Goal: Task Accomplishment & Management: Manage account settings

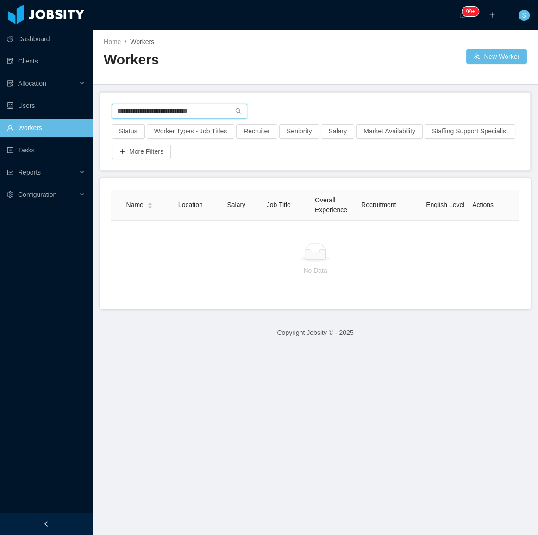
click at [188, 109] on input "**********" at bounding box center [180, 111] width 136 height 15
paste input "text"
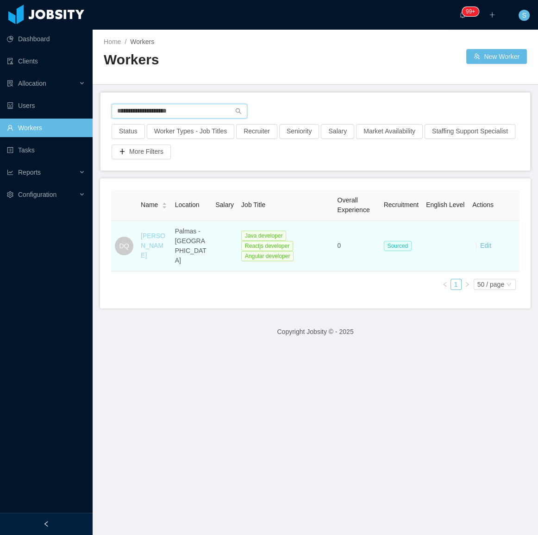
type input "**********"
click at [154, 242] on link "[PERSON_NAME]" at bounding box center [153, 245] width 25 height 27
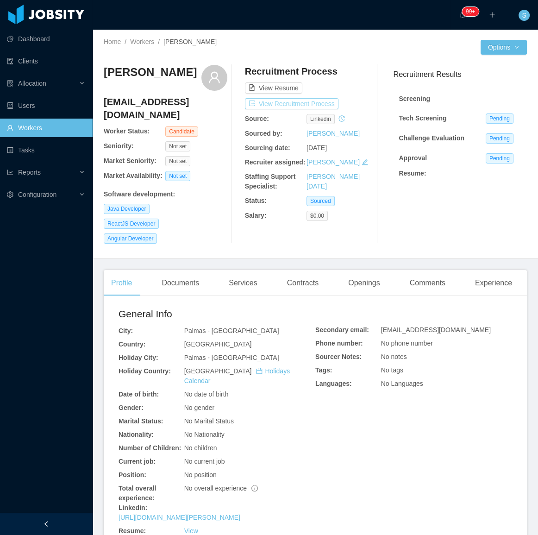
click at [275, 99] on button "View Recruitment Process" at bounding box center [292, 103] width 94 height 11
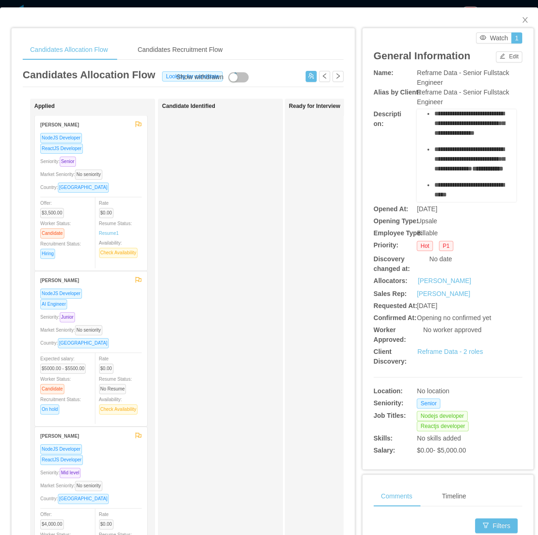
scroll to position [210, 0]
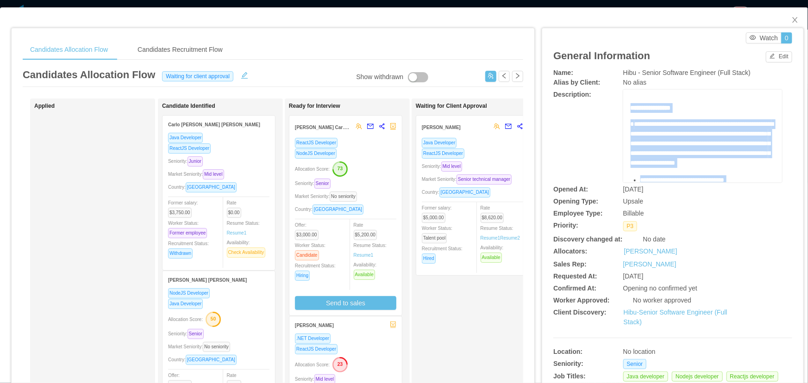
copy div "**********"
drag, startPoint x: 705, startPoint y: 134, endPoint x: 620, endPoint y: 104, distance: 89.5
click at [623, 104] on div "**********" at bounding box center [702, 136] width 159 height 93
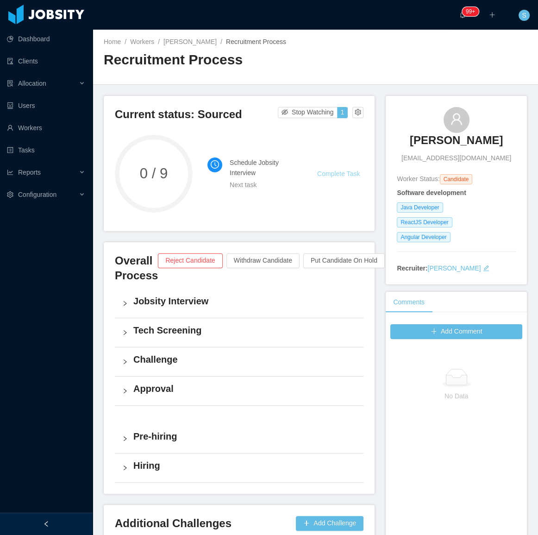
click at [334, 172] on link "Complete Task" at bounding box center [338, 173] width 43 height 7
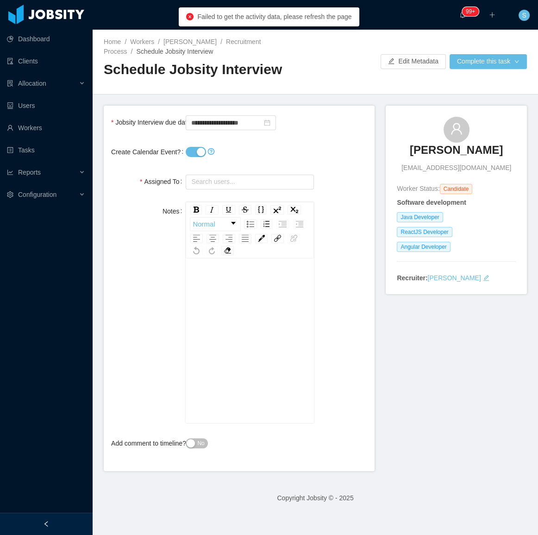
click at [194, 156] on button "Create Calendar Event?" at bounding box center [196, 152] width 20 height 10
click at [219, 115] on input "**********" at bounding box center [231, 122] width 90 height 15
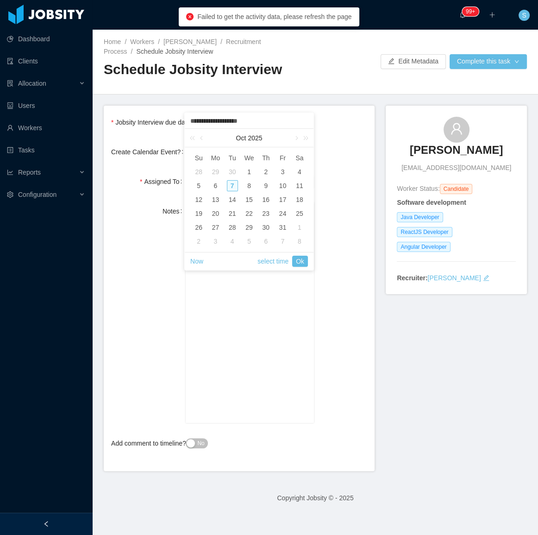
click at [234, 188] on div "7" at bounding box center [232, 185] width 11 height 11
click at [334, 143] on div "Create Calendar Event?" at bounding box center [239, 152] width 256 height 19
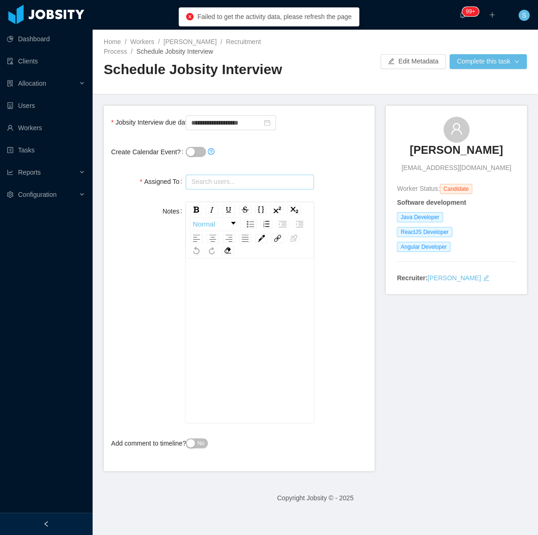
click at [248, 183] on input "text" at bounding box center [250, 182] width 128 height 15
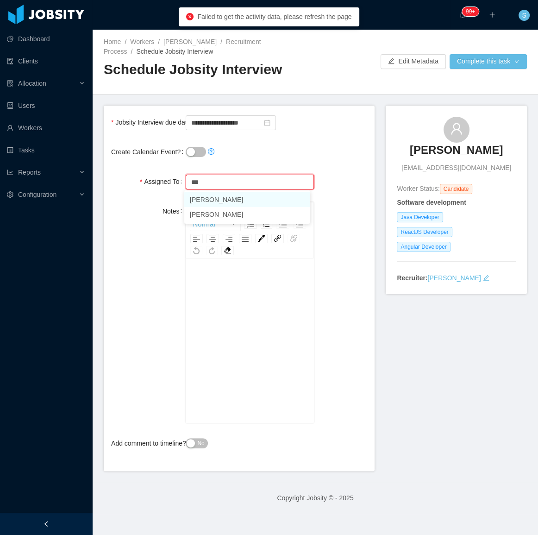
click at [224, 200] on li "Sabino Contreras" at bounding box center [247, 199] width 126 height 15
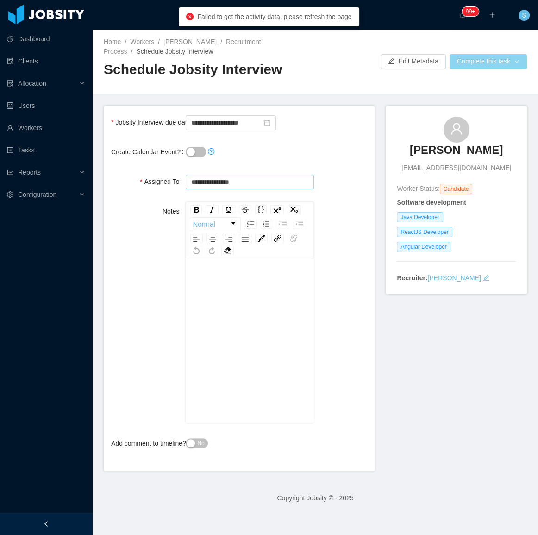
type input "**********"
click at [467, 61] on button "Complete this task" at bounding box center [488, 61] width 77 height 15
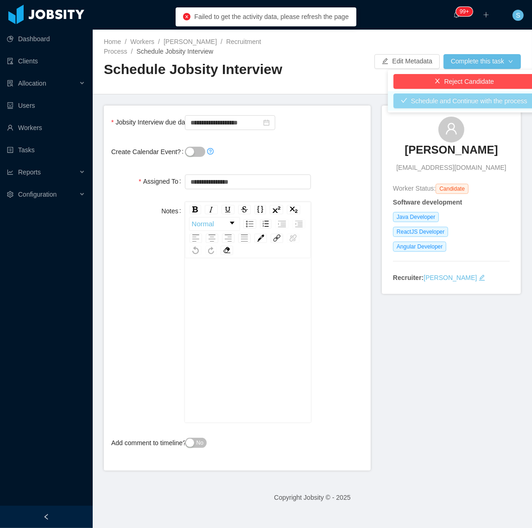
click at [454, 102] on button "Schedule and Continue with the process" at bounding box center [463, 101] width 141 height 15
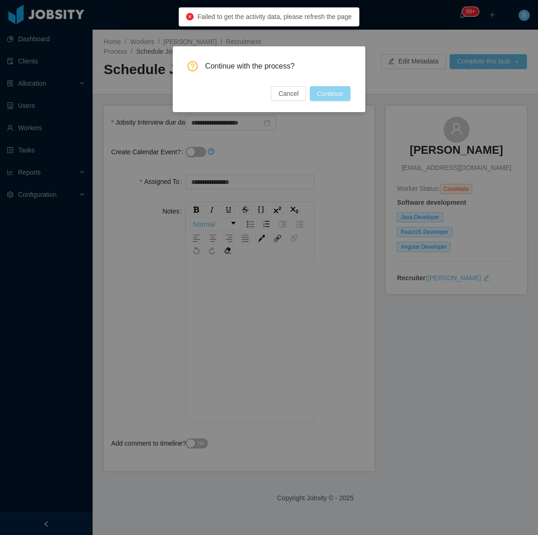
click at [326, 97] on button "Continue" at bounding box center [330, 93] width 41 height 15
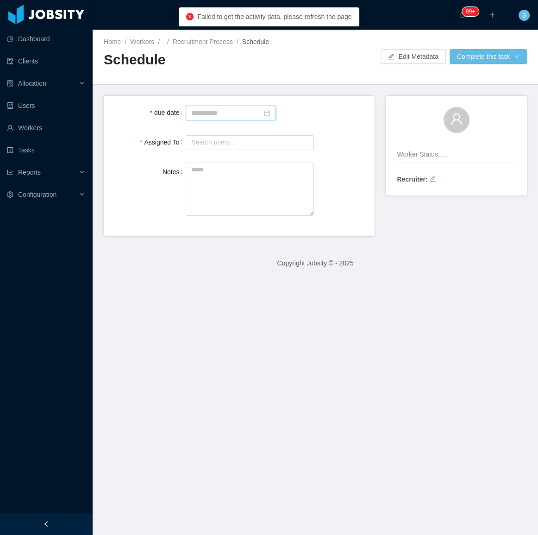
click at [212, 115] on input at bounding box center [231, 113] width 90 height 15
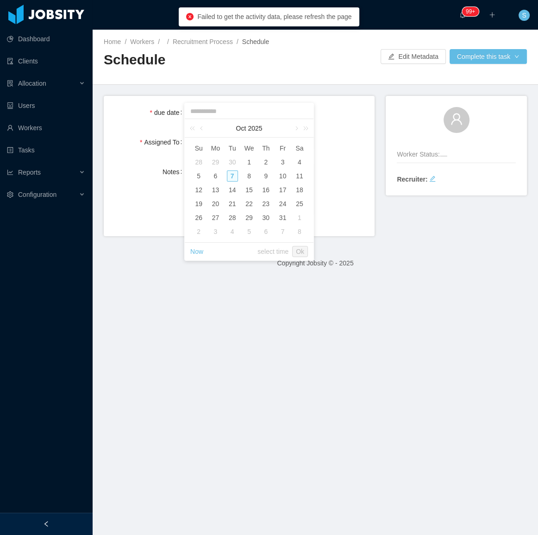
click at [235, 176] on div "7" at bounding box center [232, 175] width 11 height 11
type input "**********"
drag, startPoint x: 306, startPoint y: 248, endPoint x: 295, endPoint y: 230, distance: 20.7
click at [306, 248] on link "Ok" at bounding box center [300, 251] width 16 height 11
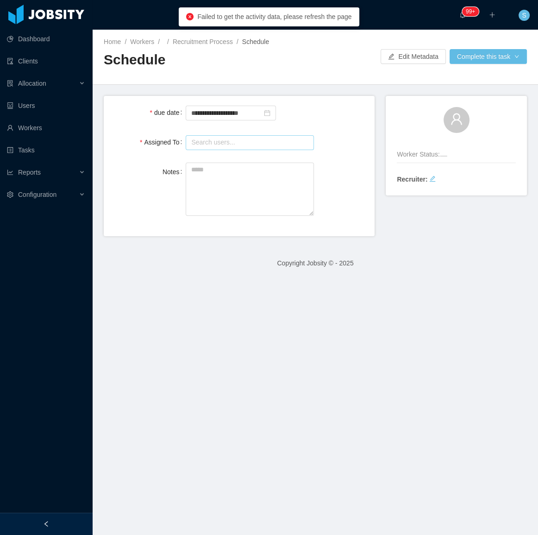
click at [233, 145] on input "text" at bounding box center [250, 142] width 128 height 15
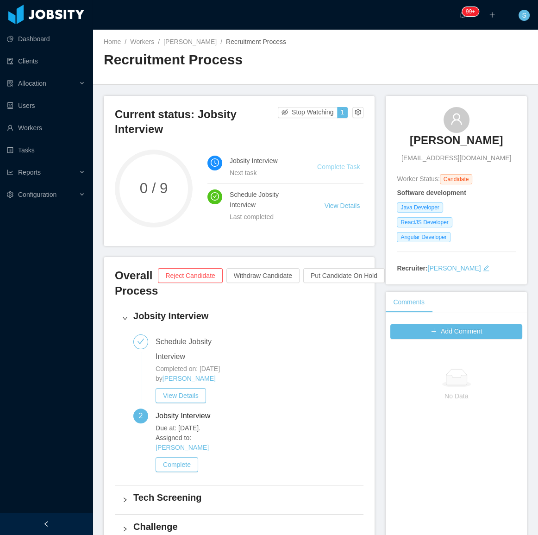
click at [340, 165] on link "Complete Task" at bounding box center [338, 166] width 43 height 7
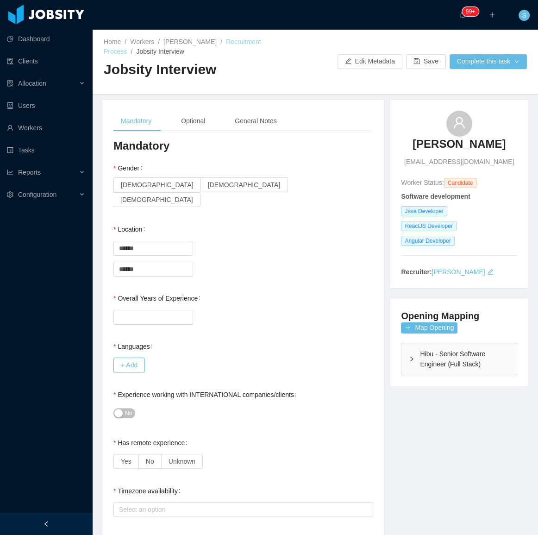
click at [236, 41] on link "Recruitment Process" at bounding box center [182, 46] width 157 height 17
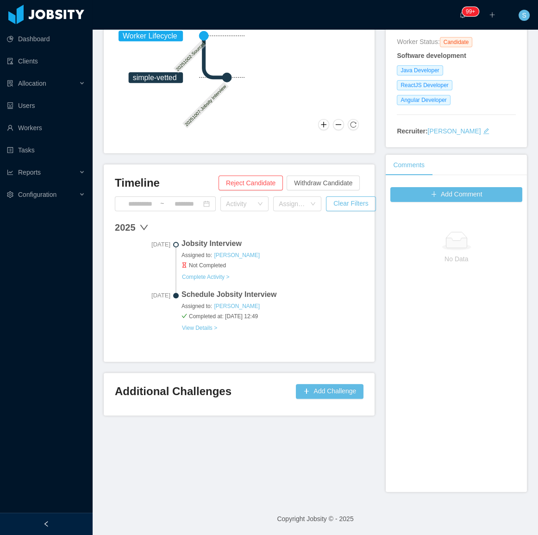
scroll to position [138, 0]
click at [213, 275] on button "Complete Activity >" at bounding box center [206, 276] width 48 height 7
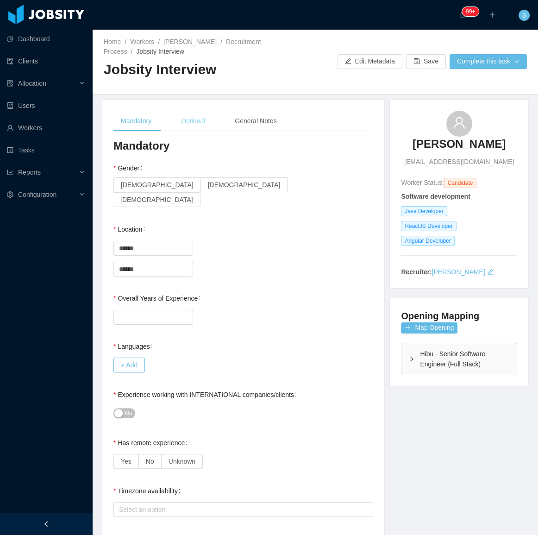
click at [199, 117] on div "Optional" at bounding box center [193, 121] width 39 height 21
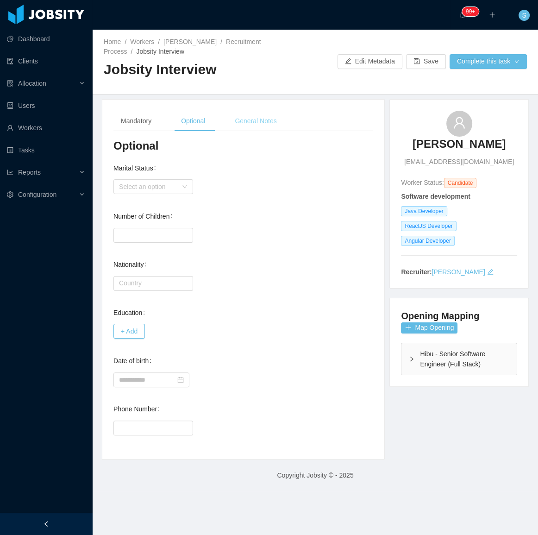
click at [245, 116] on div "General Notes" at bounding box center [255, 121] width 56 height 21
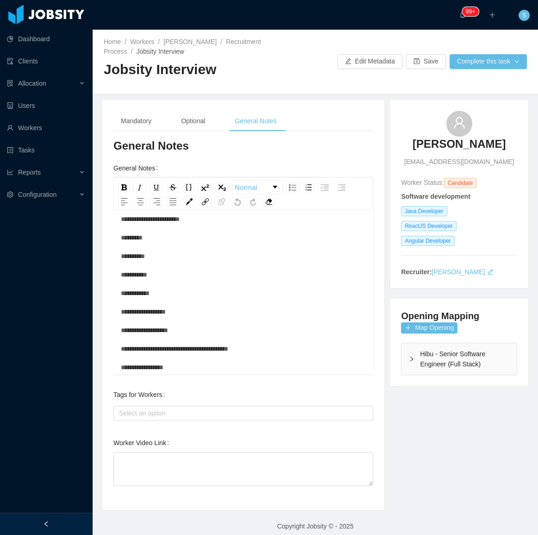
scroll to position [148, 0]
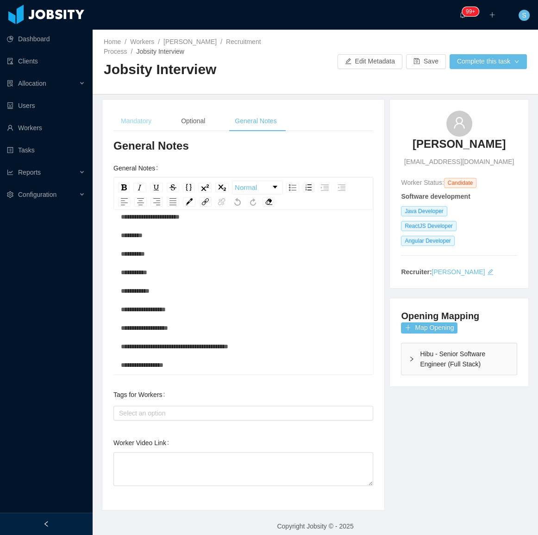
click at [145, 128] on div "Mandatory" at bounding box center [135, 121] width 45 height 21
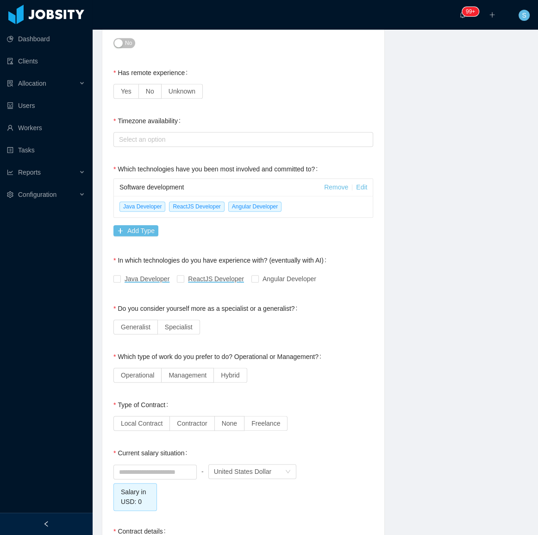
scroll to position [379, 0]
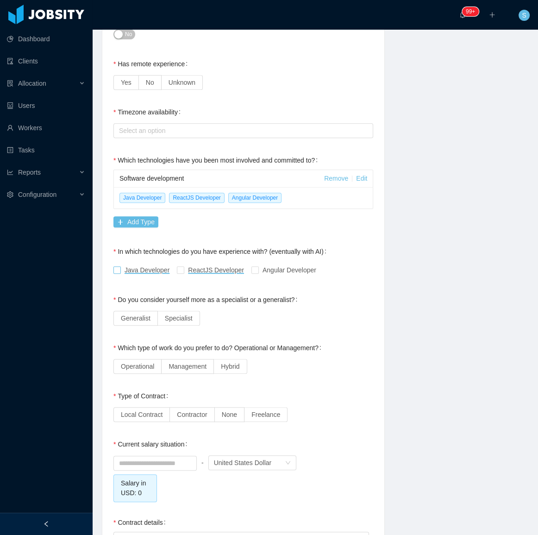
click at [157, 266] on span "Java Developer" at bounding box center [147, 269] width 45 height 7
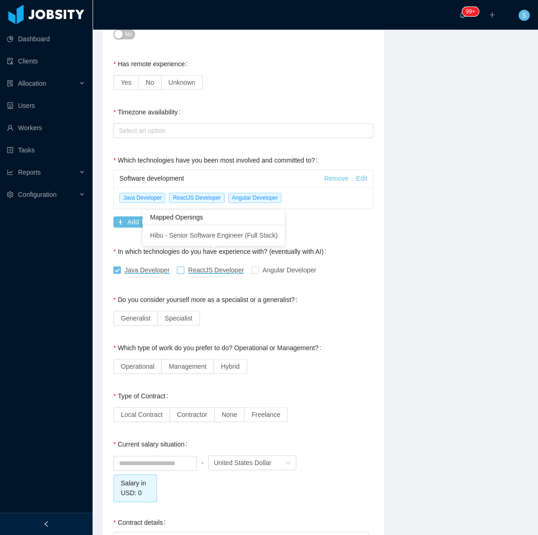
click at [194, 266] on span "ReactJS Developer" at bounding box center [216, 269] width 56 height 7
click at [262, 266] on span "Angular Developer" at bounding box center [289, 269] width 61 height 7
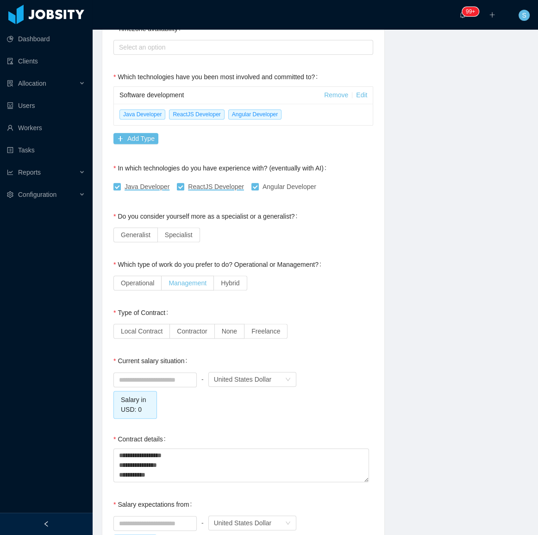
scroll to position [463, 0]
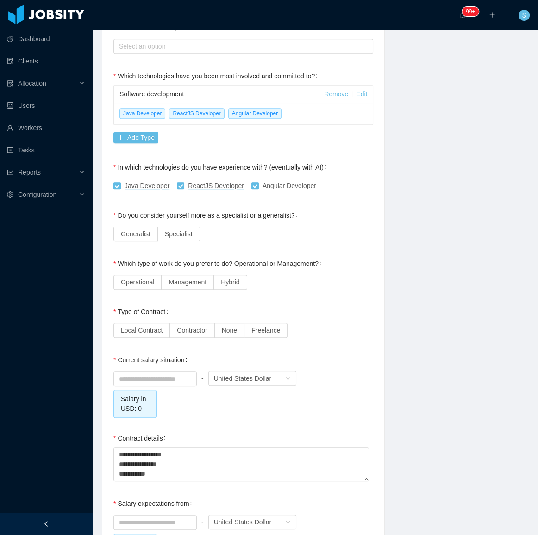
click at [263, 192] on div "**********" at bounding box center [243, 195] width 260 height 1040
click at [238, 206] on div "Do you consider yourself more as a specialist or a generalist?" at bounding box center [207, 215] width 188 height 19
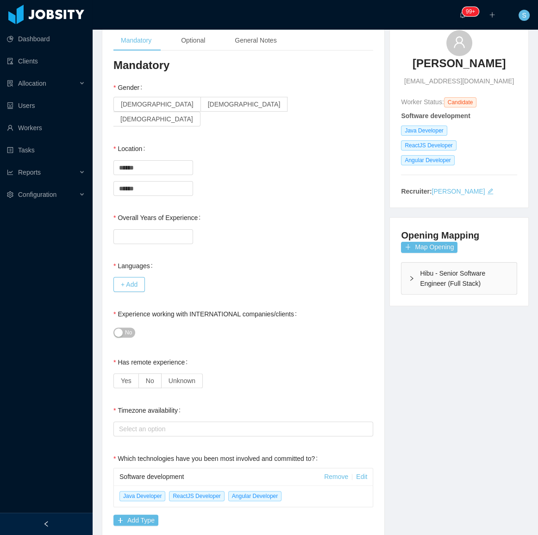
scroll to position [0, 0]
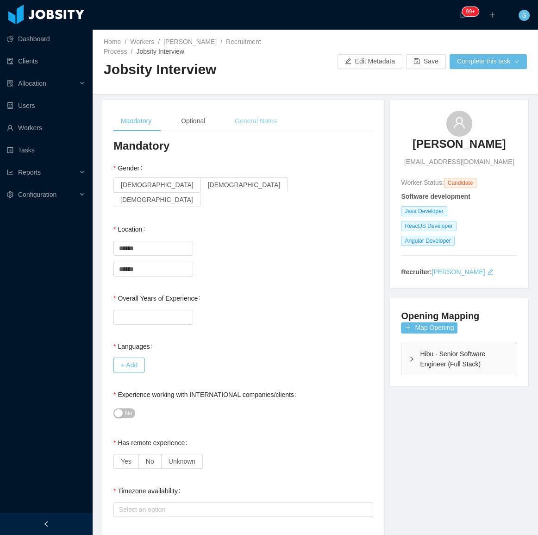
click at [250, 117] on div "General Notes" at bounding box center [255, 121] width 56 height 21
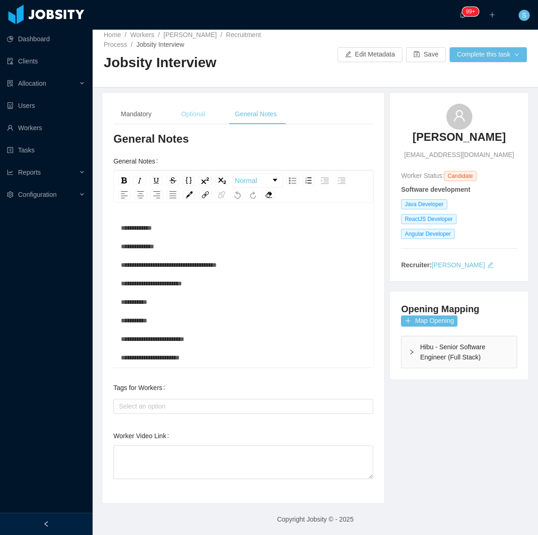
click at [197, 111] on div "Optional" at bounding box center [193, 114] width 39 height 21
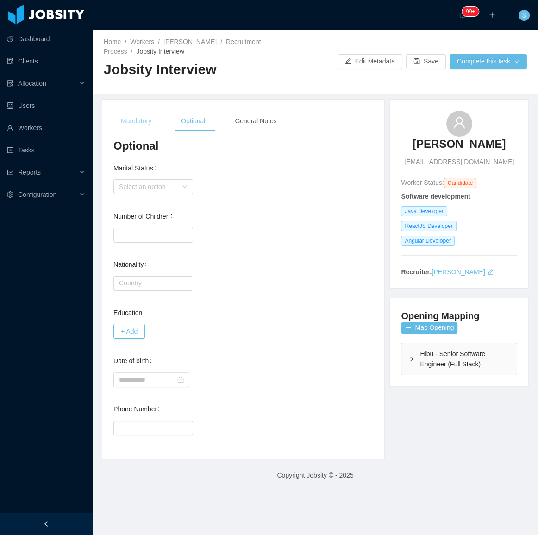
click at [147, 113] on div "Mandatory" at bounding box center [135, 121] width 45 height 21
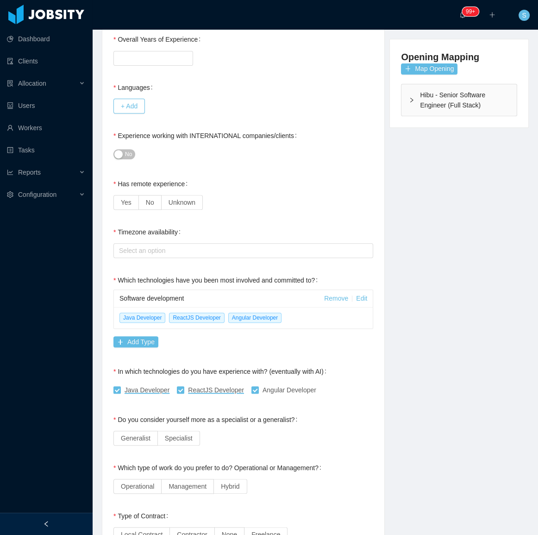
scroll to position [337, 0]
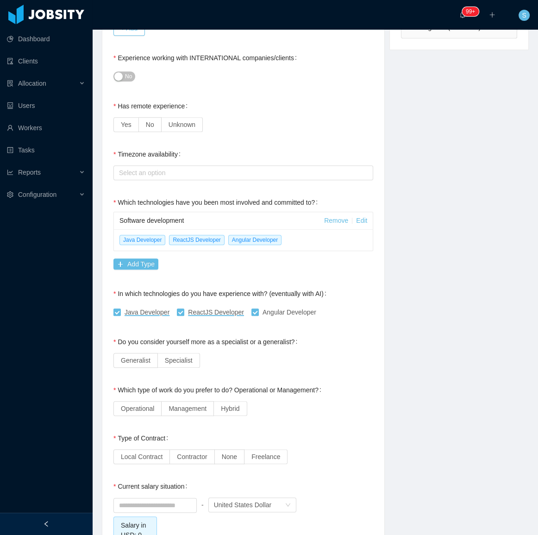
click at [282, 241] on div "Software development Remove Edit Java Developer ReactJS Developer Angular Devel…" at bounding box center [243, 243] width 260 height 62
drag, startPoint x: 191, startPoint y: 241, endPoint x: 178, endPoint y: 248, distance: 14.5
click at [191, 241] on div "Software development Remove Edit Java Developer ReactJS Developer Angular Devel…" at bounding box center [243, 243] width 260 height 62
click at [178, 248] on div "Software development Remove Edit Java Developer ReactJS Developer Angular Devel…" at bounding box center [243, 243] width 260 height 62
click at [196, 259] on div "Software development Remove Edit Java Developer ReactJS Developer Angular Devel…" at bounding box center [243, 243] width 260 height 62
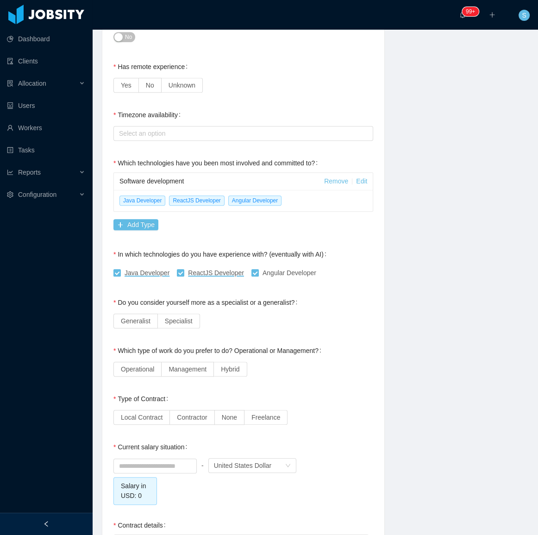
scroll to position [379, 0]
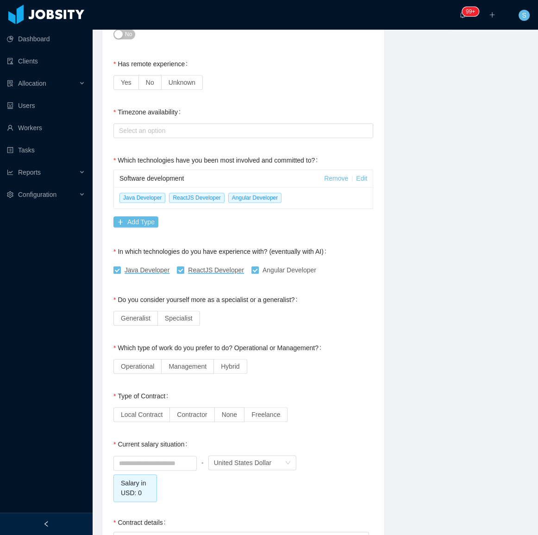
click at [196, 276] on div "**********" at bounding box center [243, 280] width 260 height 1040
click at [150, 275] on div "**********" at bounding box center [243, 280] width 260 height 1040
drag, startPoint x: 150, startPoint y: 275, endPoint x: 165, endPoint y: 274, distance: 15.3
click at [151, 275] on div "**********" at bounding box center [243, 280] width 260 height 1040
click at [213, 276] on div "**********" at bounding box center [243, 280] width 260 height 1040
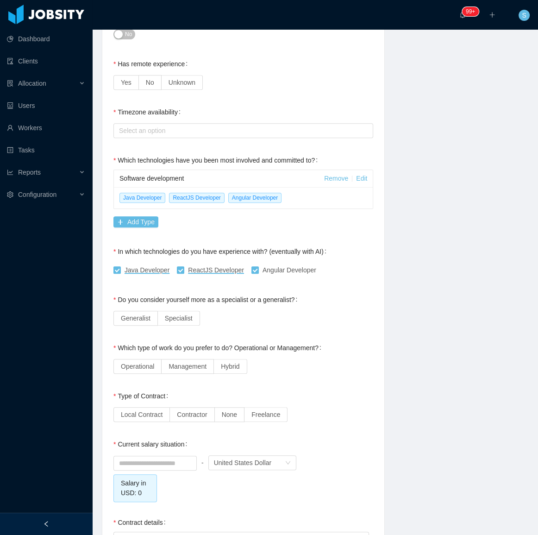
click at [237, 290] on div "Do you consider yourself more as a specialist or a generalist?" at bounding box center [207, 299] width 188 height 19
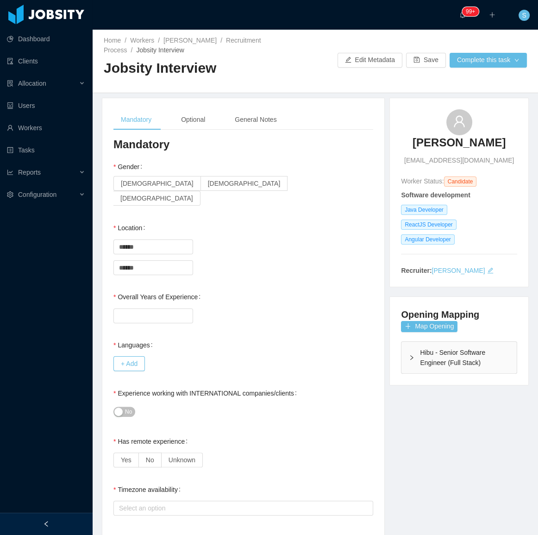
scroll to position [0, 0]
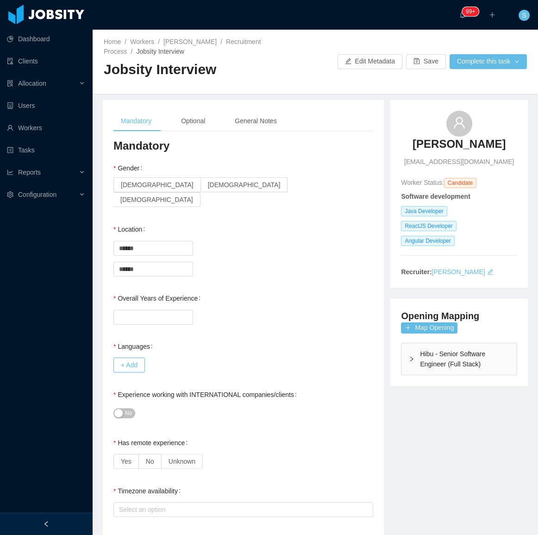
click at [419, 358] on div "Hibu - Senior Software Engineer (Full Stack)" at bounding box center [458, 358] width 115 height 31
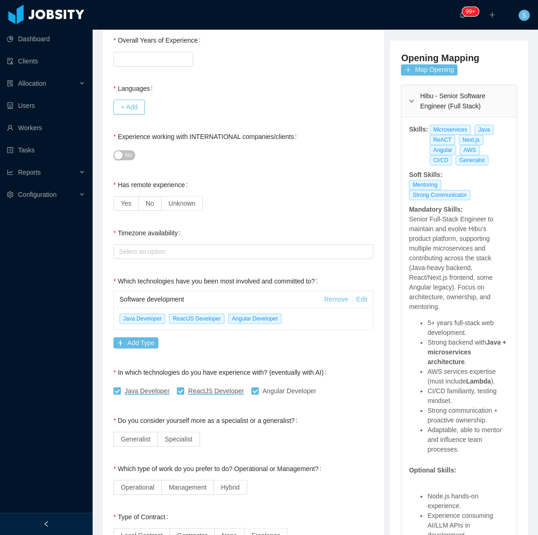
scroll to position [210, 0]
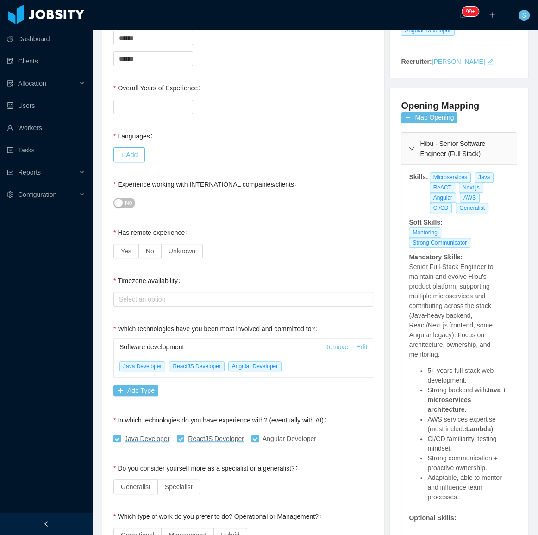
click at [237, 242] on div "Yes No Unknown" at bounding box center [243, 251] width 260 height 19
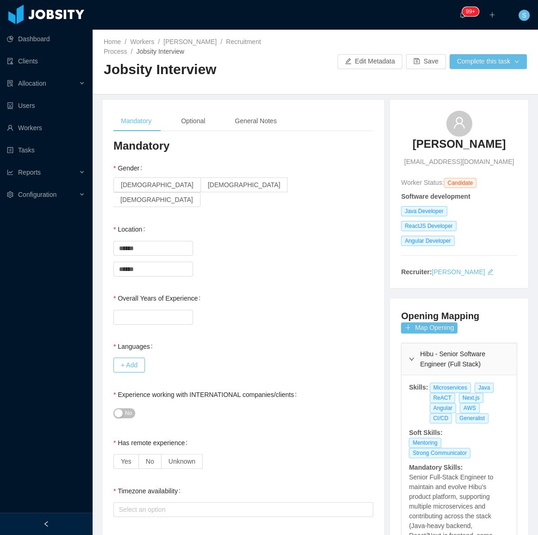
scroll to position [0, 0]
click at [267, 121] on div "General Notes" at bounding box center [255, 121] width 56 height 21
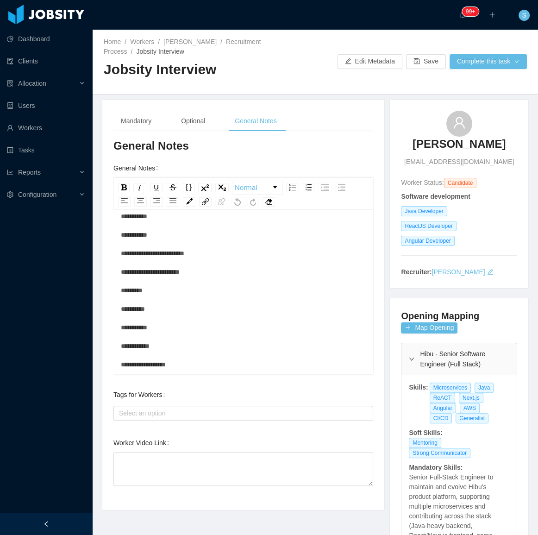
scroll to position [148, 0]
click at [209, 365] on div "**********" at bounding box center [243, 226] width 245 height 296
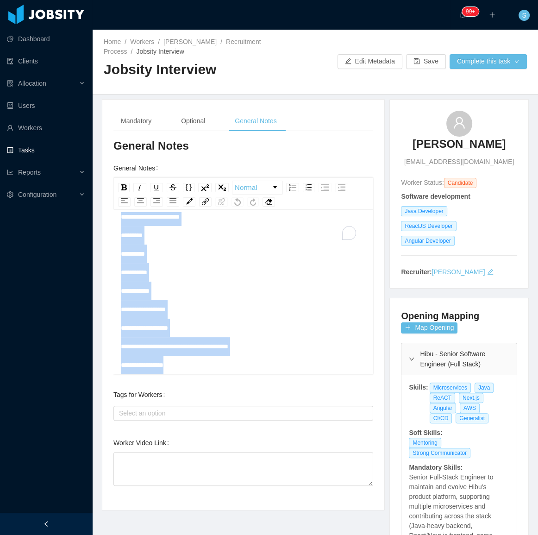
scroll to position [0, 0]
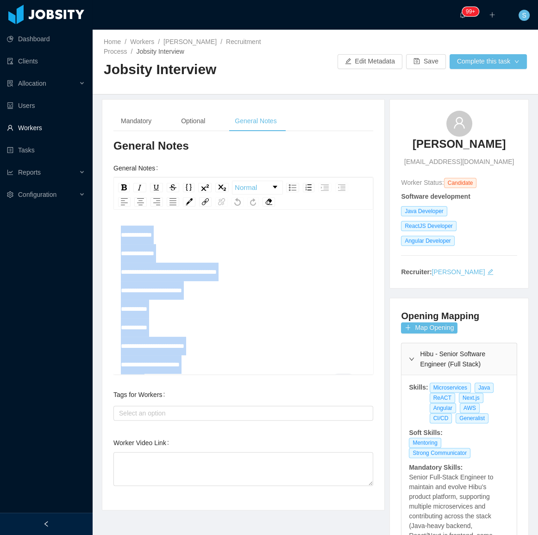
drag, startPoint x: 209, startPoint y: 365, endPoint x: 68, endPoint y: 133, distance: 271.6
click at [68, 133] on section "Dashboard Clients Allocation Users Workers Tasks Reports Configuration ··· 99+ …" at bounding box center [269, 267] width 538 height 535
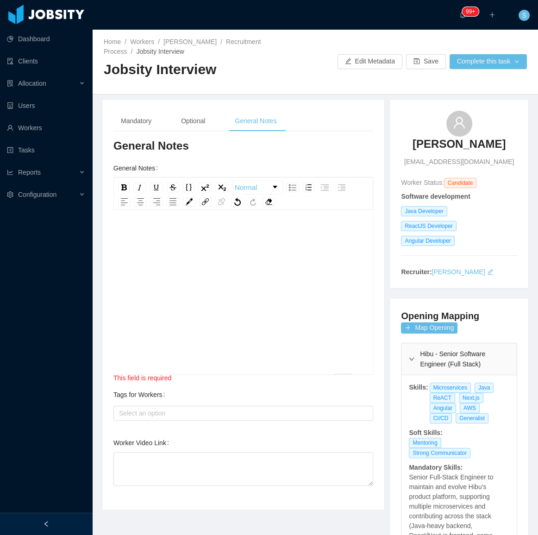
click at [153, 262] on div "To enrich screen reader interactions, please activate Accessibility in Grammarl…" at bounding box center [243, 306] width 245 height 162
click at [182, 287] on div "To enrich screen reader interactions, please activate Accessibility in Grammarl…" at bounding box center [243, 306] width 245 height 162
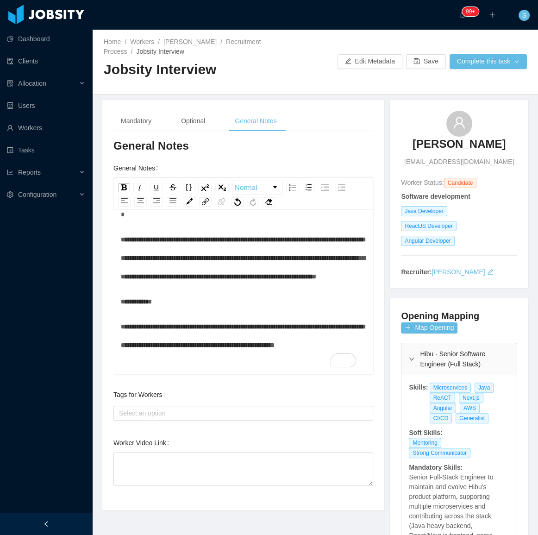
click at [502, 50] on div "Home / Workers / Danilo Queiroz / Recruitment Process / Jobsity Interview / Job…" at bounding box center [315, 62] width 445 height 65
click at [490, 61] on button "Complete this task" at bounding box center [488, 61] width 77 height 15
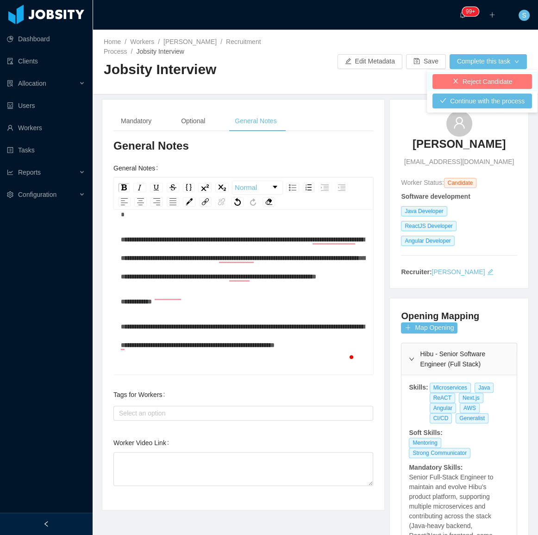
click at [474, 83] on button "Reject Candidate" at bounding box center [482, 81] width 100 height 15
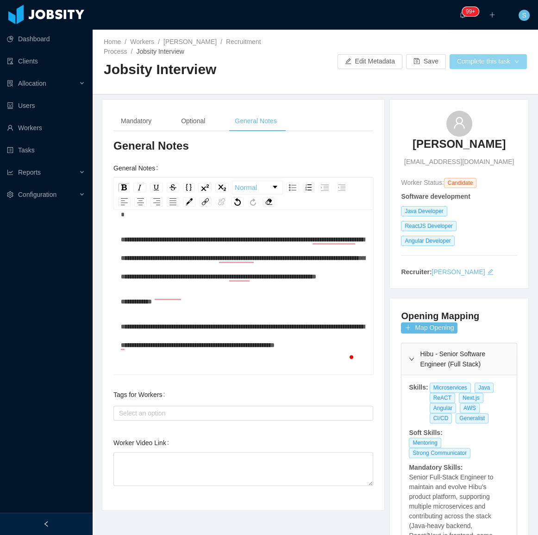
click at [470, 65] on button "Complete this task" at bounding box center [488, 61] width 77 height 15
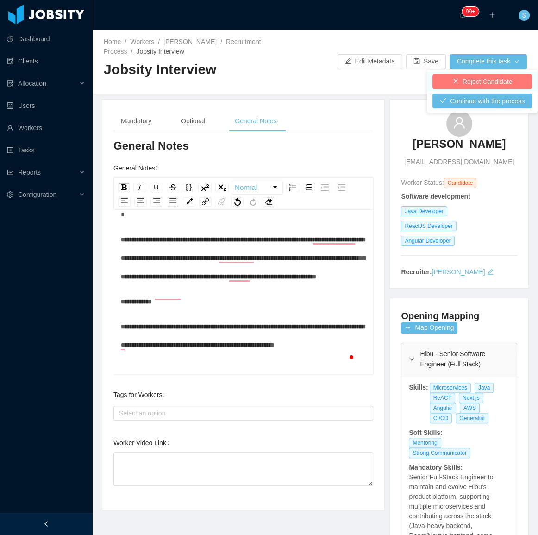
click at [467, 79] on button "Reject Candidate" at bounding box center [482, 81] width 100 height 15
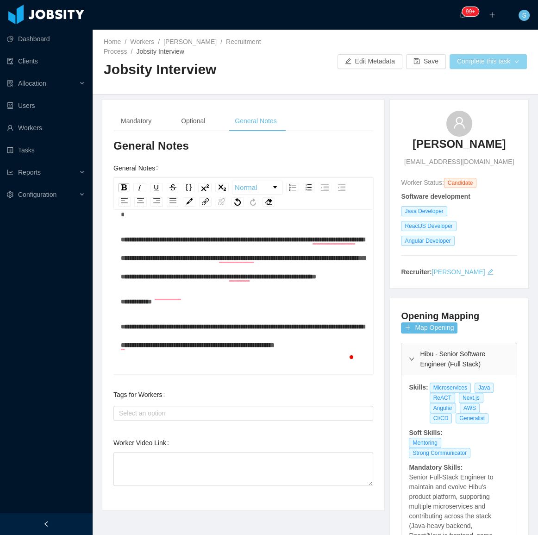
click at [476, 58] on button "Complete this task" at bounding box center [488, 61] width 77 height 15
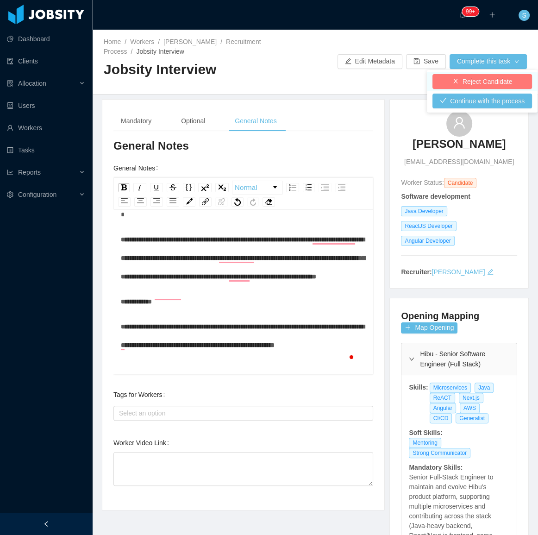
click at [477, 83] on button "Reject Candidate" at bounding box center [482, 81] width 100 height 15
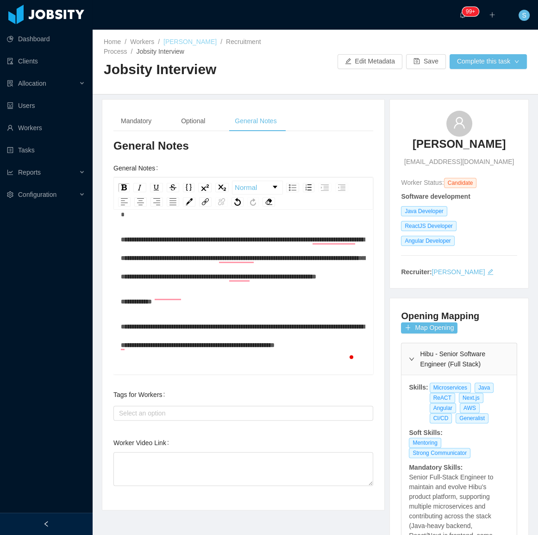
click at [178, 44] on link "Danilo Queiroz" at bounding box center [189, 41] width 53 height 7
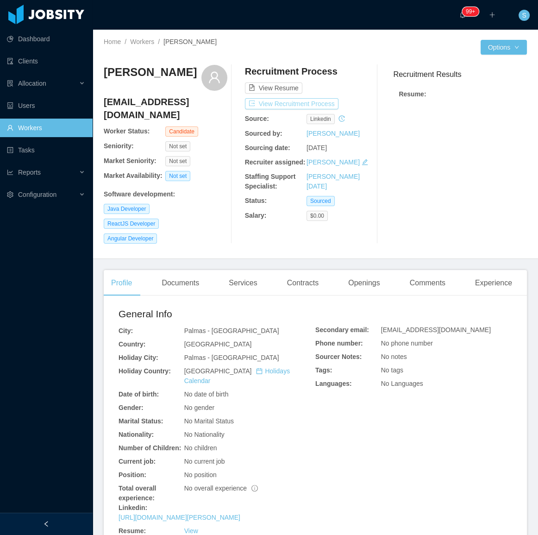
click at [297, 106] on button "View Recruitment Process" at bounding box center [292, 103] width 94 height 11
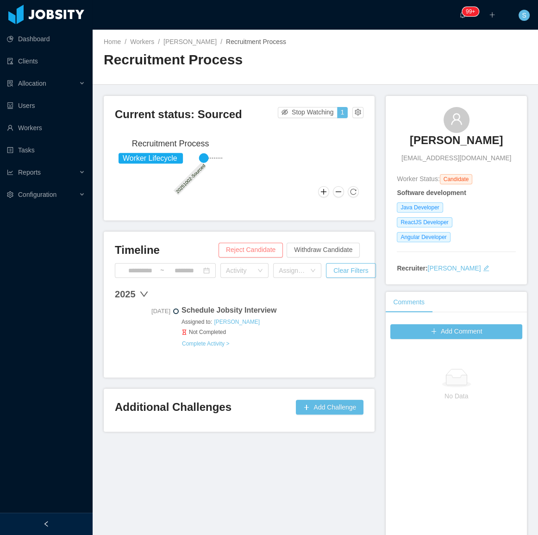
click at [259, 245] on button "Reject Candidate" at bounding box center [251, 250] width 64 height 15
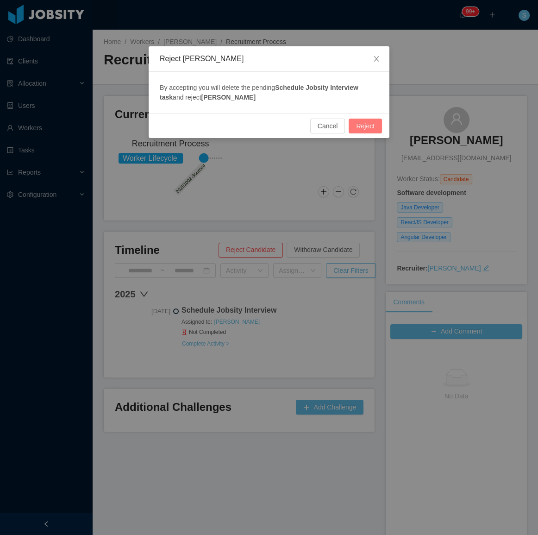
click at [367, 120] on button "Reject" at bounding box center [365, 126] width 33 height 15
drag, startPoint x: 411, startPoint y: 111, endPoint x: 428, endPoint y: 140, distance: 33.8
click at [481, 148] on div "Reject Danilo Queiroz By accepting you will delete the pending Schedule Jobsity…" at bounding box center [269, 267] width 538 height 535
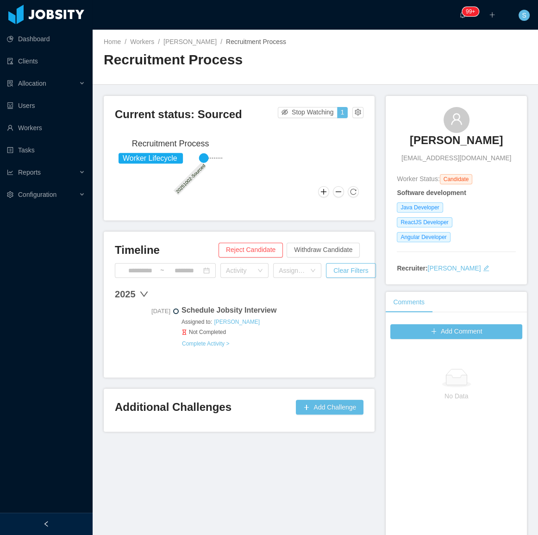
copy h3 "Danilo Queiroz"
drag, startPoint x: 389, startPoint y: 127, endPoint x: 372, endPoint y: 131, distance: 17.0
click at [496, 146] on div "Danilo Queiroz daniloccuft@gmail.com Worker Status: Candidate Software developm…" at bounding box center [456, 190] width 141 height 188
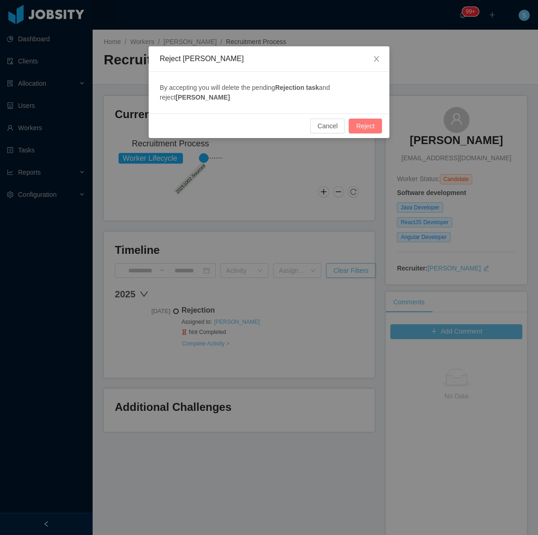
click at [358, 121] on button "Reject" at bounding box center [365, 126] width 33 height 15
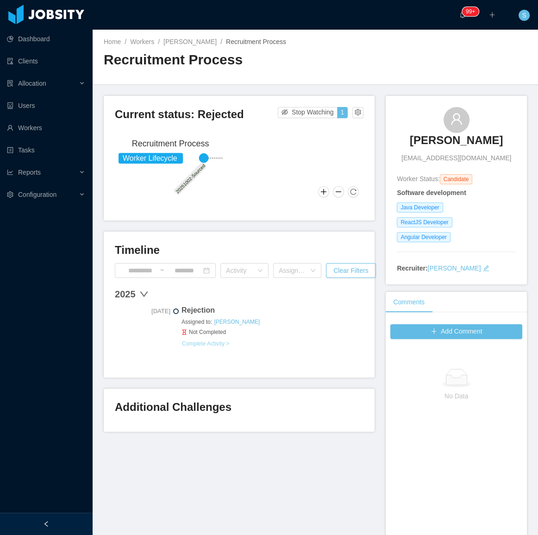
click at [208, 345] on button "Complete Activity >" at bounding box center [206, 343] width 48 height 7
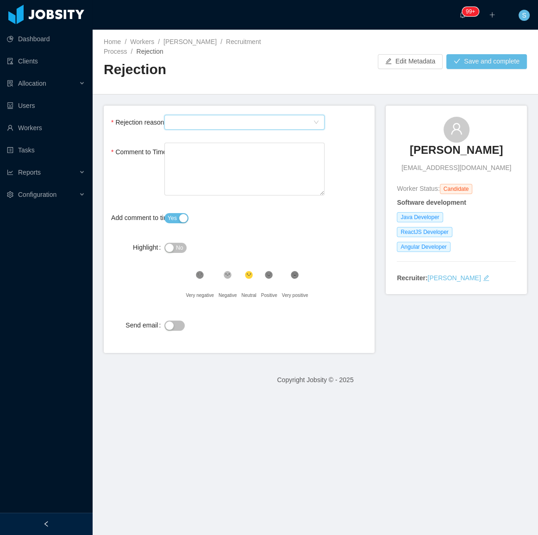
click at [220, 115] on div "Select Type" at bounding box center [241, 122] width 143 height 14
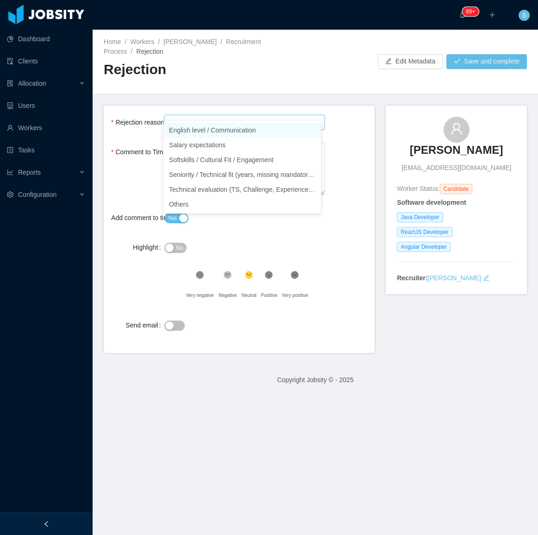
click at [195, 129] on li "English level / Communication" at bounding box center [241, 130] width 157 height 15
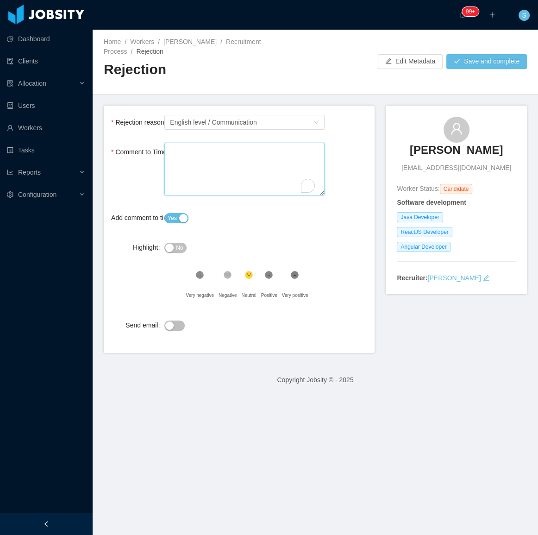
click at [214, 153] on textarea "Comment to Timeline" at bounding box center [244, 169] width 160 height 53
paste textarea "**"
drag, startPoint x: 179, startPoint y: 142, endPoint x: 101, endPoint y: 134, distance: 78.2
click at [102, 134] on main "Home / Workers / Danilo Queiroz / Recruitment Process / Rejection / Rejection E…" at bounding box center [315, 282] width 445 height 505
type textarea "**"
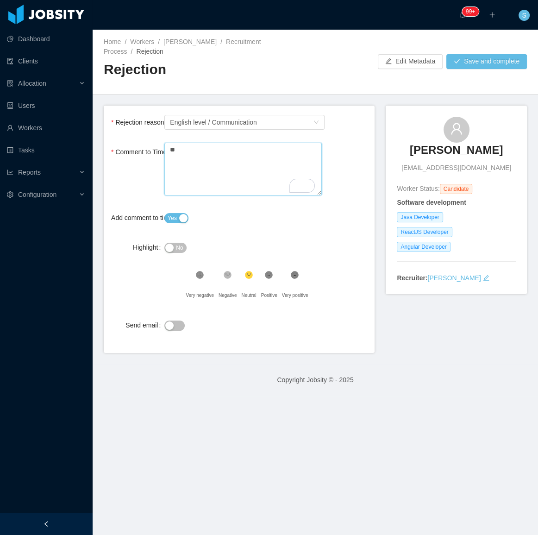
click at [194, 152] on textarea "**" at bounding box center [242, 169] width 157 height 53
click at [194, 150] on textarea "**" at bounding box center [242, 169] width 157 height 53
paste textarea "**********"
type textarea "**********"
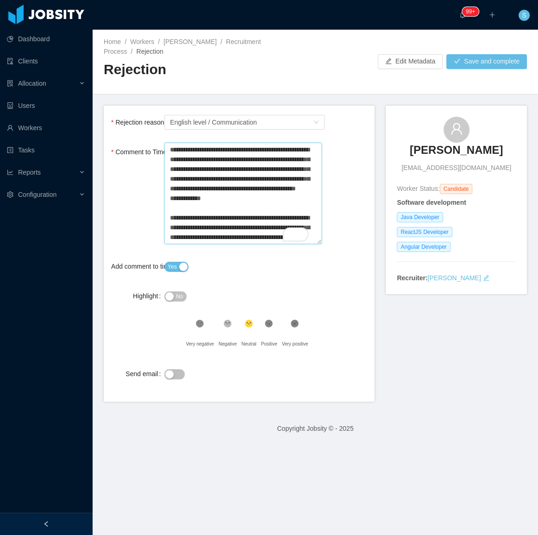
scroll to position [66, 0]
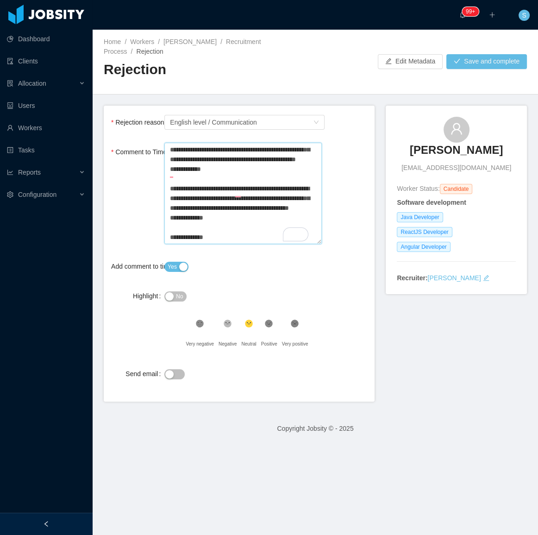
type textarea "**********"
click at [221, 319] on div ".st1{fill:#262626}" at bounding box center [228, 325] width 18 height 19
click at [162, 292] on label "Highlight" at bounding box center [148, 295] width 31 height 7
click at [167, 291] on button "No" at bounding box center [175, 296] width 22 height 10
click at [495, 59] on button "Save and complete" at bounding box center [486, 61] width 81 height 15
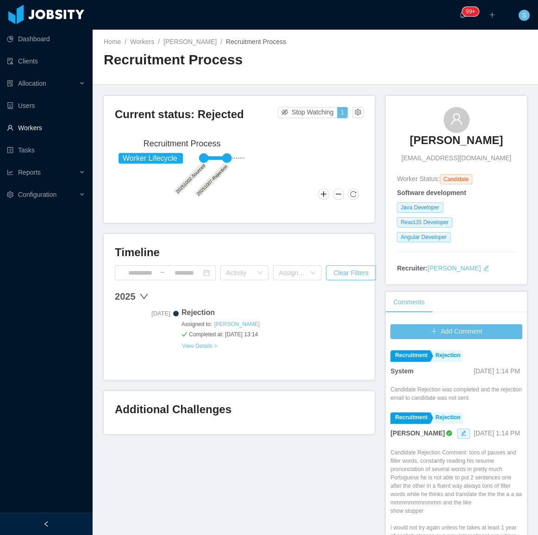
click at [35, 130] on link "Workers" at bounding box center [46, 128] width 78 height 19
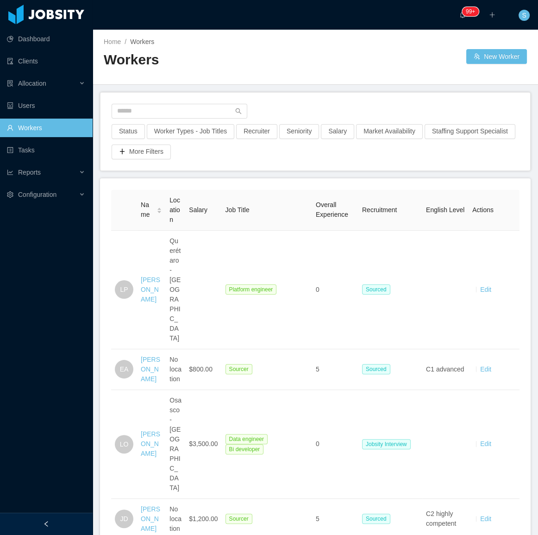
click at [193, 100] on div "Status Worker Types - Job Titles Recruiter Seniority Salary Market Availability…" at bounding box center [315, 132] width 430 height 78
click at [191, 106] on input "text" at bounding box center [180, 111] width 136 height 15
paste input "**********"
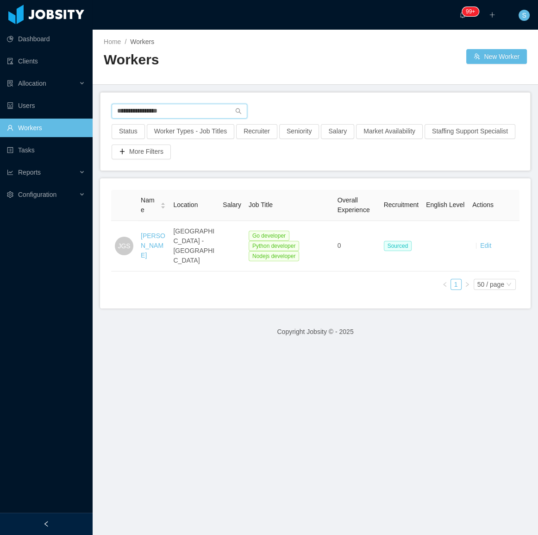
type input "**********"
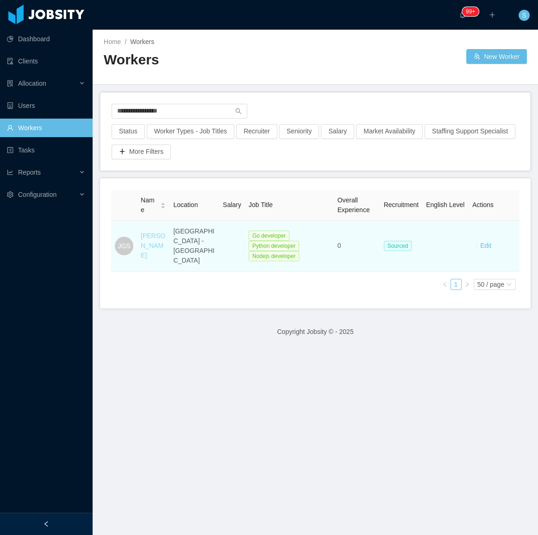
click at [149, 245] on link "Javier Gomez Sasuga" at bounding box center [153, 245] width 25 height 27
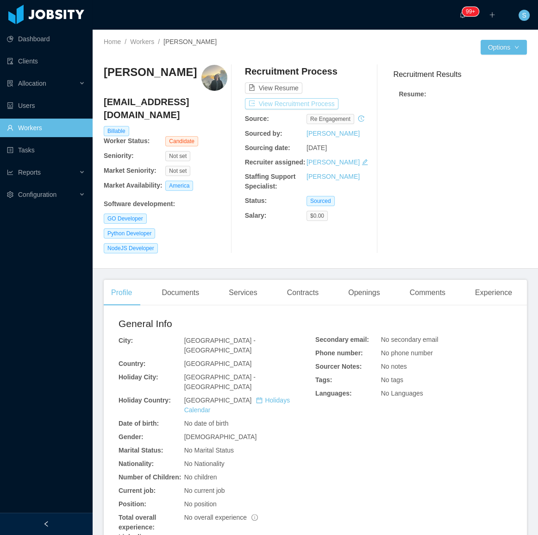
click at [309, 106] on button "View Recruitment Process" at bounding box center [292, 103] width 94 height 11
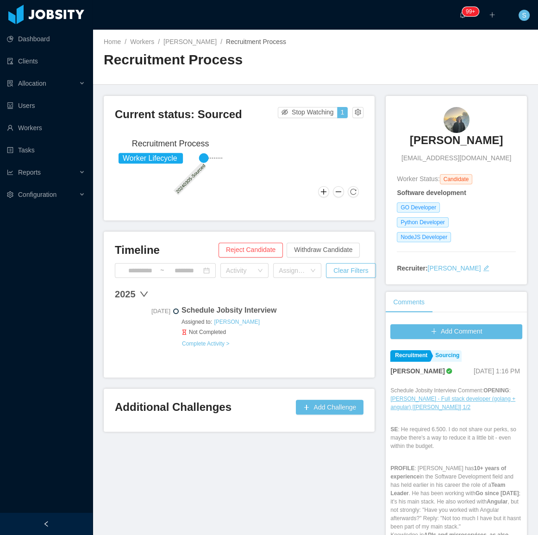
drag, startPoint x: 397, startPoint y: 117, endPoint x: 494, endPoint y: 144, distance: 99.9
click at [513, 143] on div "Javier Gomez Sasuga jsasuga@gmail.com Worker Status: Candidate Software develop…" at bounding box center [456, 190] width 141 height 188
copy h3 "Javier Gomez Sasuga"
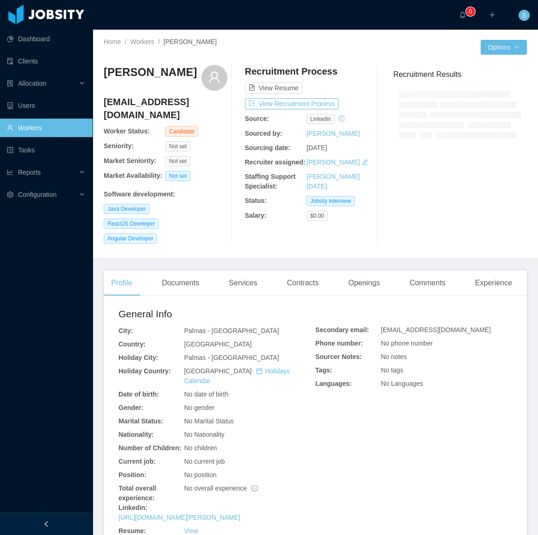
click at [208, 221] on div "[PERSON_NAME] [EMAIL_ADDRESS][DOMAIN_NAME] Worker Status: Candidate Seniority: …" at bounding box center [166, 154] width 124 height 179
click at [187, 270] on div "Documents" at bounding box center [180, 283] width 52 height 26
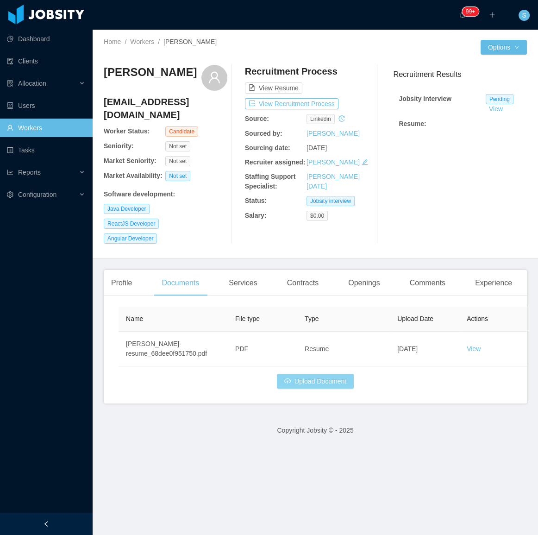
click at [289, 374] on button "Upload Document" at bounding box center [315, 381] width 77 height 15
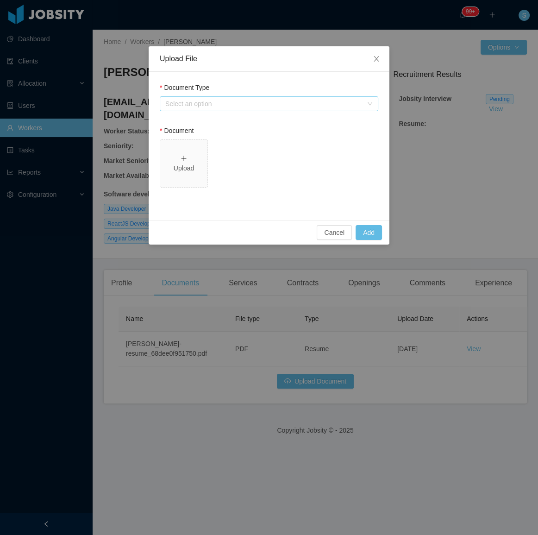
click at [242, 108] on div "Select an option" at bounding box center [263, 103] width 197 height 9
click at [414, 121] on div "Upload File Document Type Select an option Document Upload Cancel Add" at bounding box center [269, 267] width 538 height 535
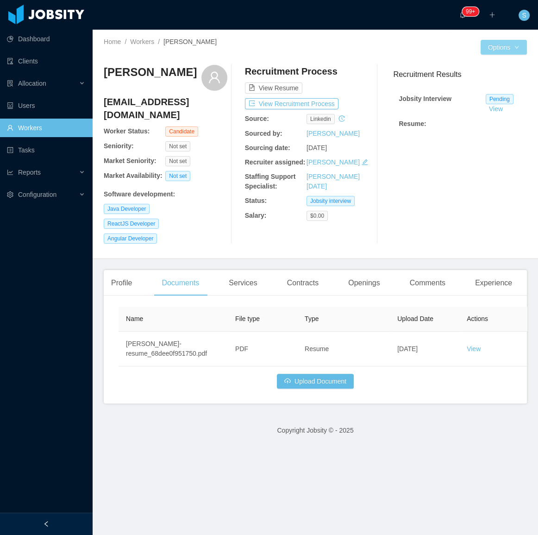
click at [494, 43] on button "Options" at bounding box center [504, 47] width 46 height 15
click at [481, 124] on button "Edit Worker" at bounding box center [478, 125] width 59 height 15
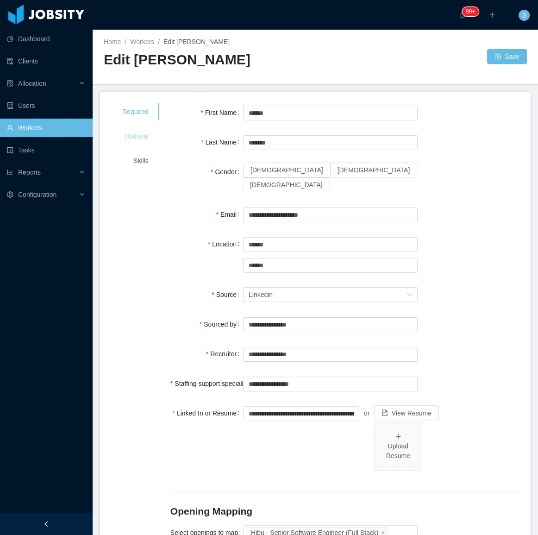
click at [132, 135] on div "Optional" at bounding box center [135, 136] width 49 height 17
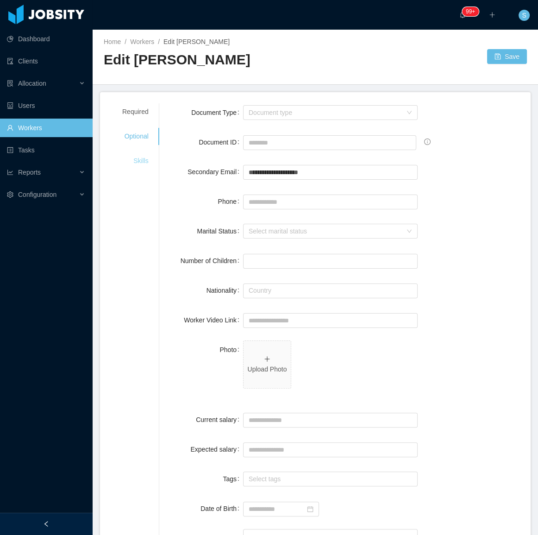
click at [141, 155] on div "Skills" at bounding box center [135, 160] width 49 height 17
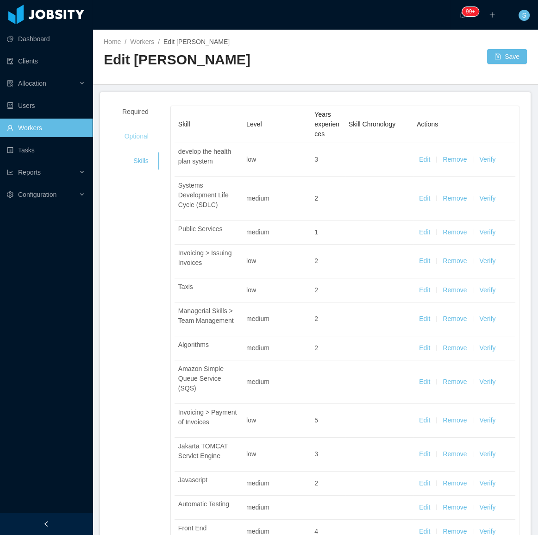
click at [144, 142] on div "Optional" at bounding box center [135, 136] width 49 height 17
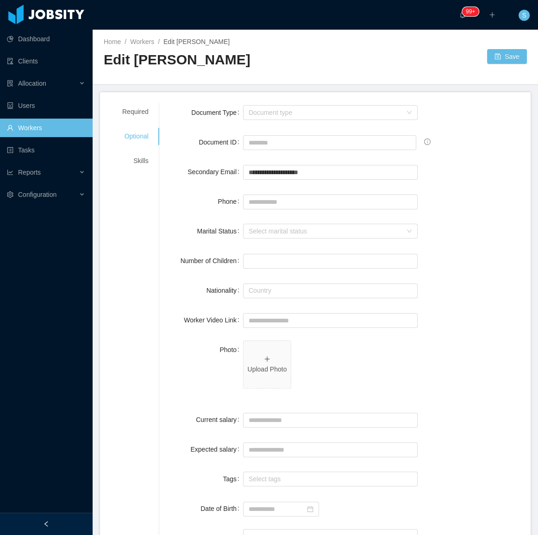
click at [194, 44] on span "Edit [PERSON_NAME]" at bounding box center [196, 41] width 66 height 7
click at [194, 38] on span "Edit [PERSON_NAME]" at bounding box center [196, 41] width 66 height 7
click at [141, 109] on div "Required" at bounding box center [135, 111] width 49 height 17
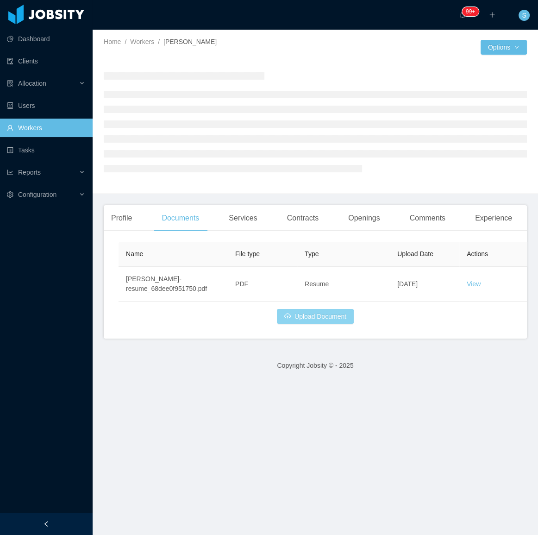
click at [336, 314] on button "Upload Document" at bounding box center [315, 316] width 77 height 15
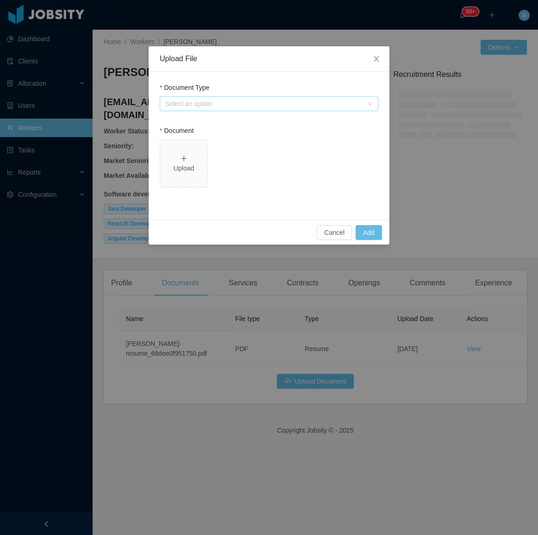
click at [241, 102] on div "Select an option" at bounding box center [263, 103] width 197 height 9
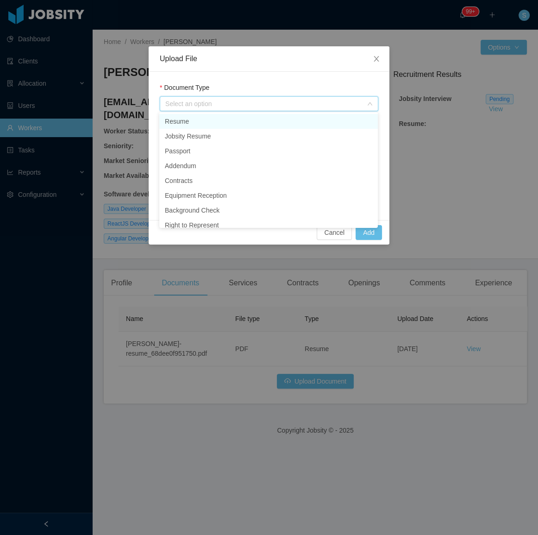
click at [216, 125] on li "Resume" at bounding box center [268, 121] width 219 height 15
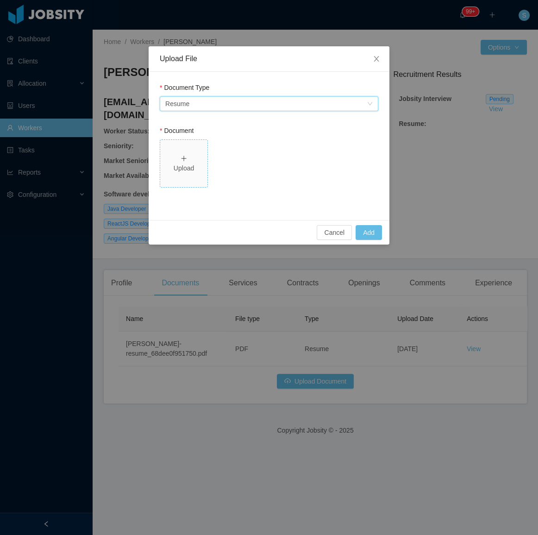
click at [185, 164] on div "Upload" at bounding box center [184, 168] width 40 height 10
click at [236, 109] on div "Select an option Resume" at bounding box center [265, 104] width 201 height 14
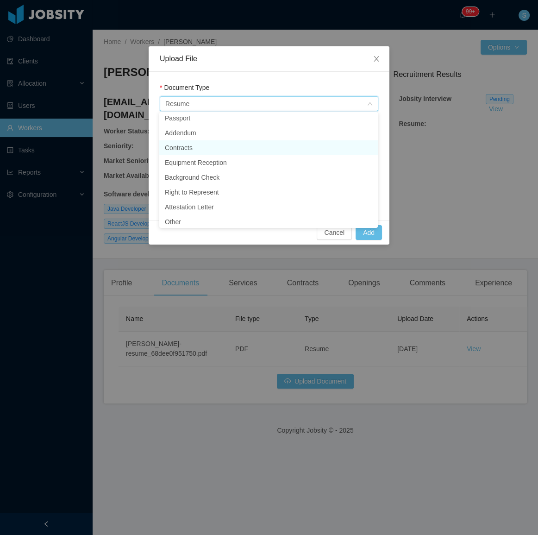
scroll to position [36, 0]
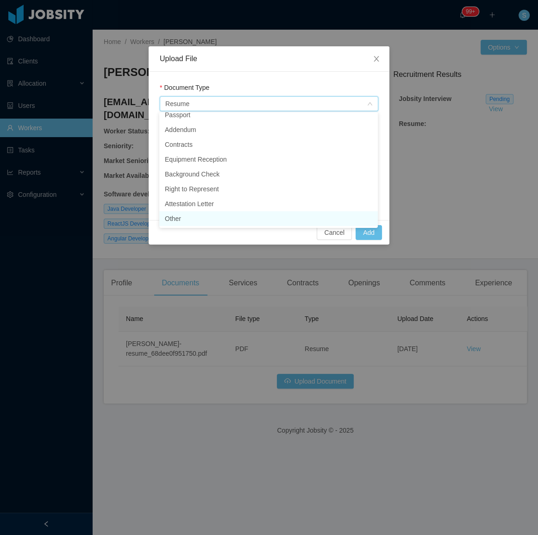
click at [218, 221] on li "Other" at bounding box center [268, 218] width 219 height 15
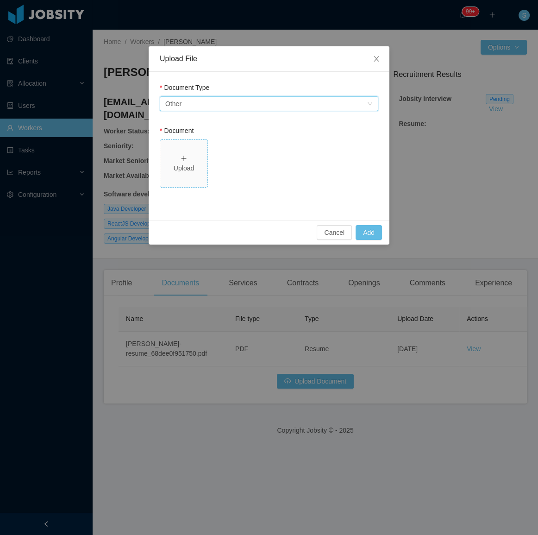
click at [176, 150] on span "Upload" at bounding box center [183, 163] width 47 height 47
click at [370, 228] on button "Add" at bounding box center [369, 232] width 26 height 15
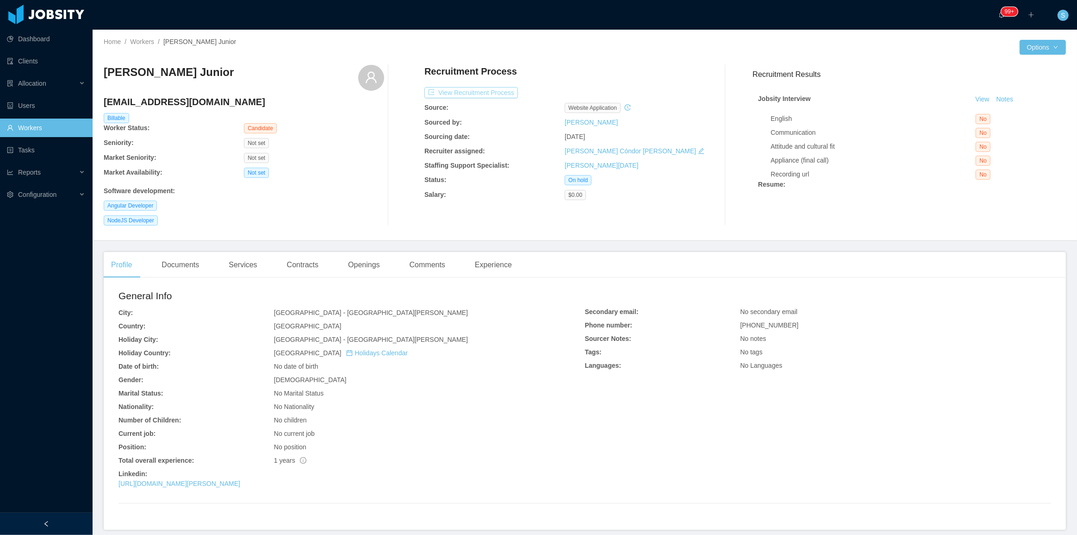
click at [506, 90] on button "View Recruitment Process" at bounding box center [472, 92] width 94 height 11
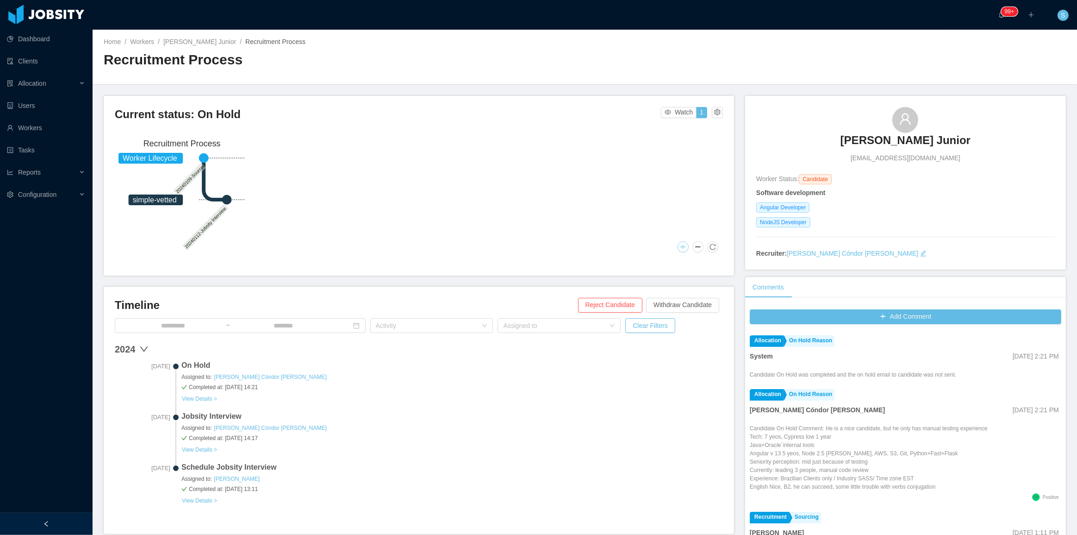
click at [680, 244] on button at bounding box center [683, 246] width 11 height 11
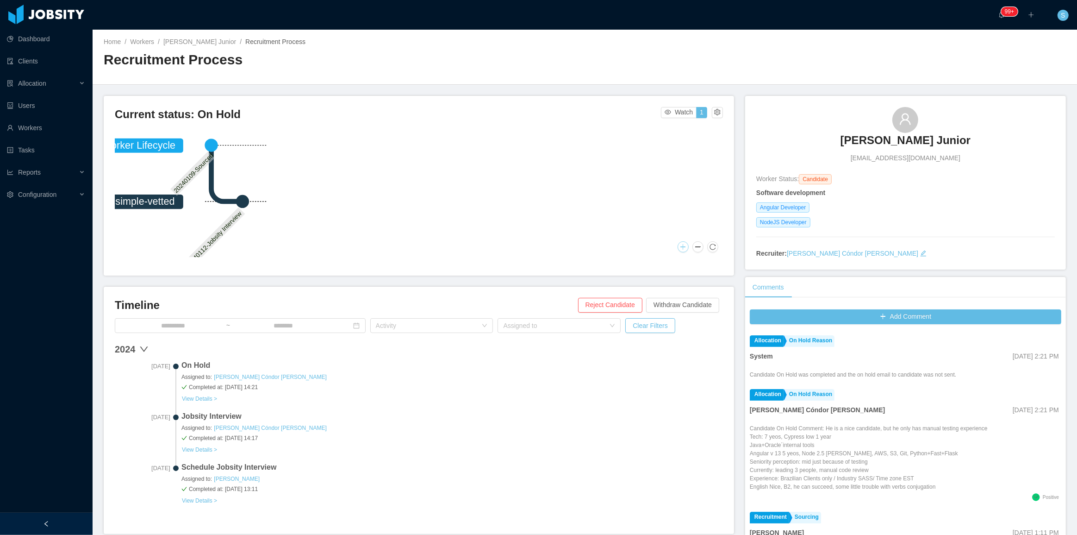
click at [680, 244] on button at bounding box center [683, 246] width 11 height 11
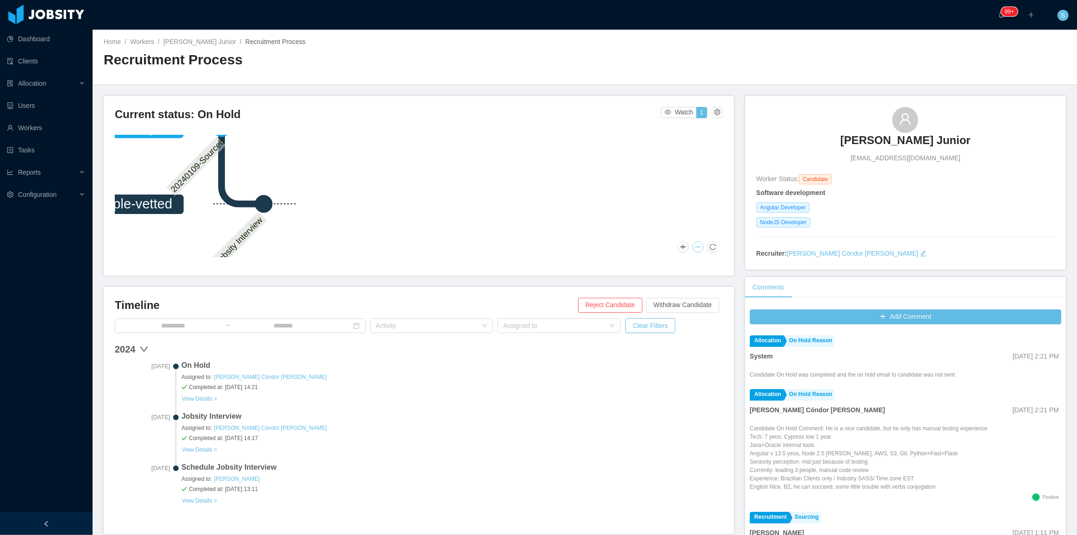
click at [695, 244] on button at bounding box center [698, 246] width 11 height 11
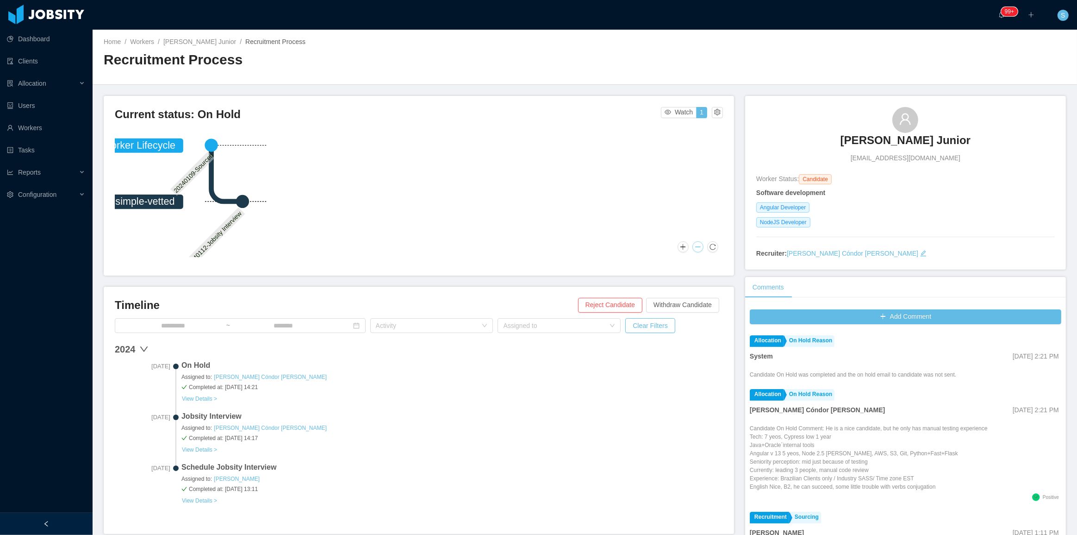
click at [695, 244] on button at bounding box center [698, 246] width 11 height 11
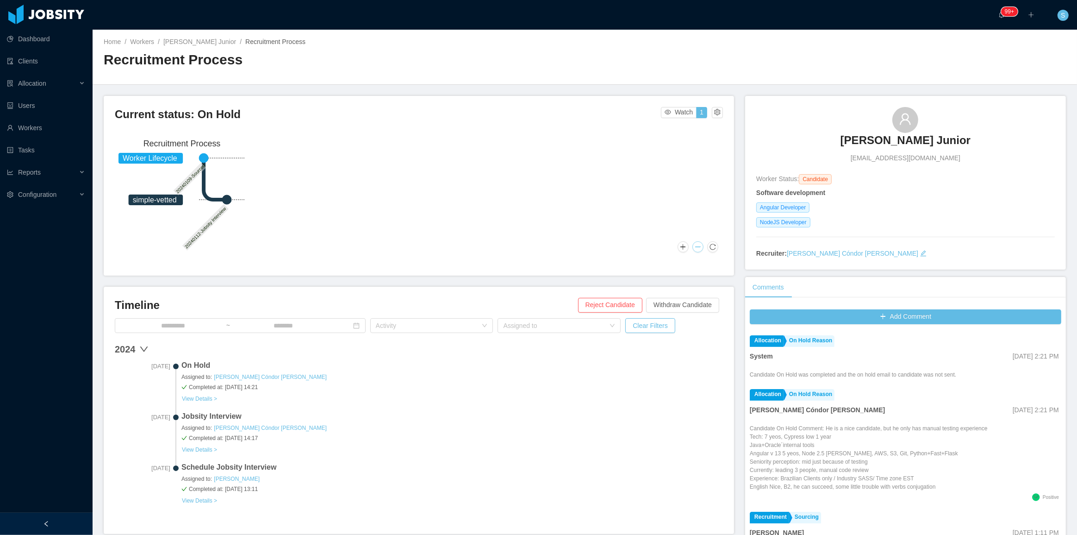
click at [695, 244] on button at bounding box center [698, 246] width 11 height 11
click at [681, 245] on button at bounding box center [683, 246] width 11 height 11
click at [226, 42] on link "Roberto Hofmann Junior" at bounding box center [199, 41] width 73 height 7
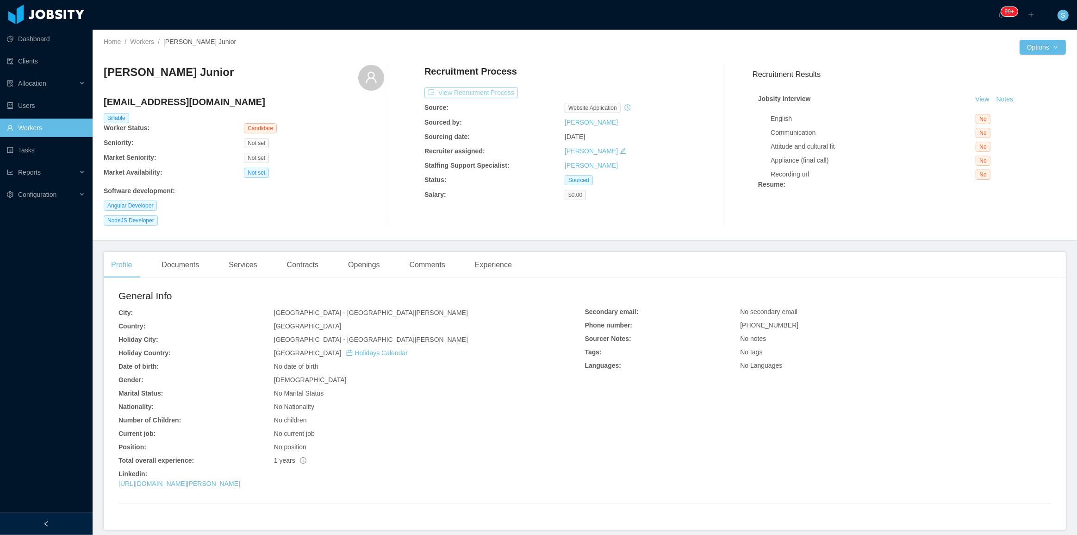
click at [510, 91] on button "View Recruitment Process" at bounding box center [472, 92] width 94 height 11
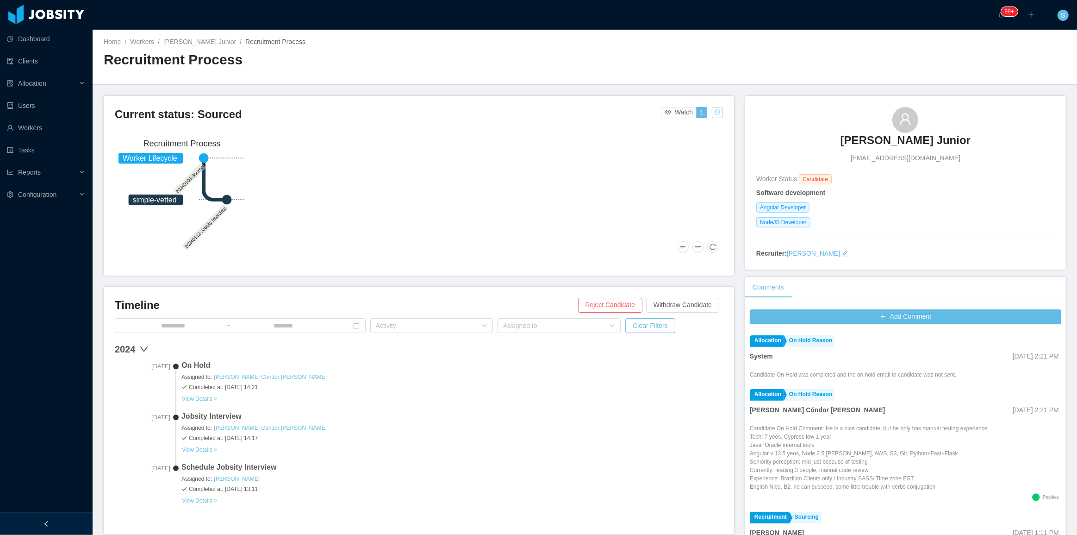
click at [714, 114] on button "button" at bounding box center [717, 112] width 11 height 11
click at [705, 144] on div "Change status" at bounding box center [694, 141] width 42 height 10
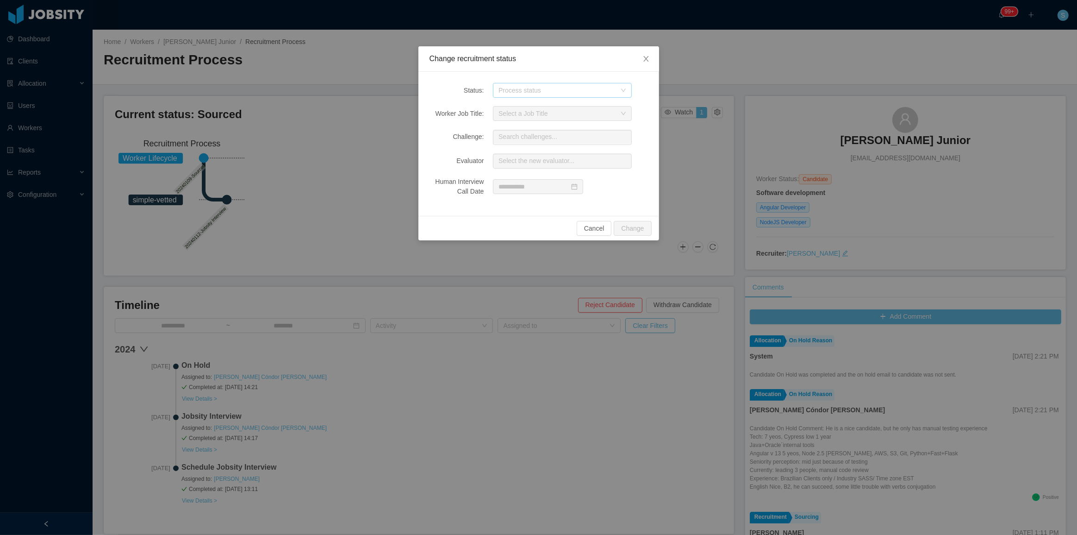
click at [537, 89] on div "Process status" at bounding box center [558, 90] width 118 height 9
click at [540, 183] on li "Jobsity Interview" at bounding box center [562, 182] width 139 height 15
click at [634, 226] on button "Change" at bounding box center [633, 228] width 38 height 15
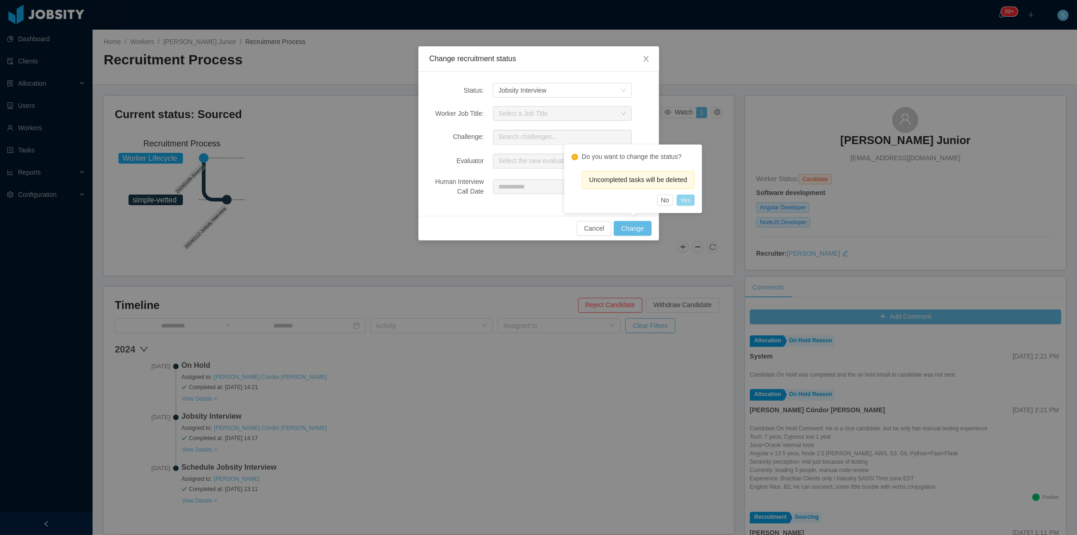
click at [686, 200] on button "Yes" at bounding box center [686, 199] width 18 height 11
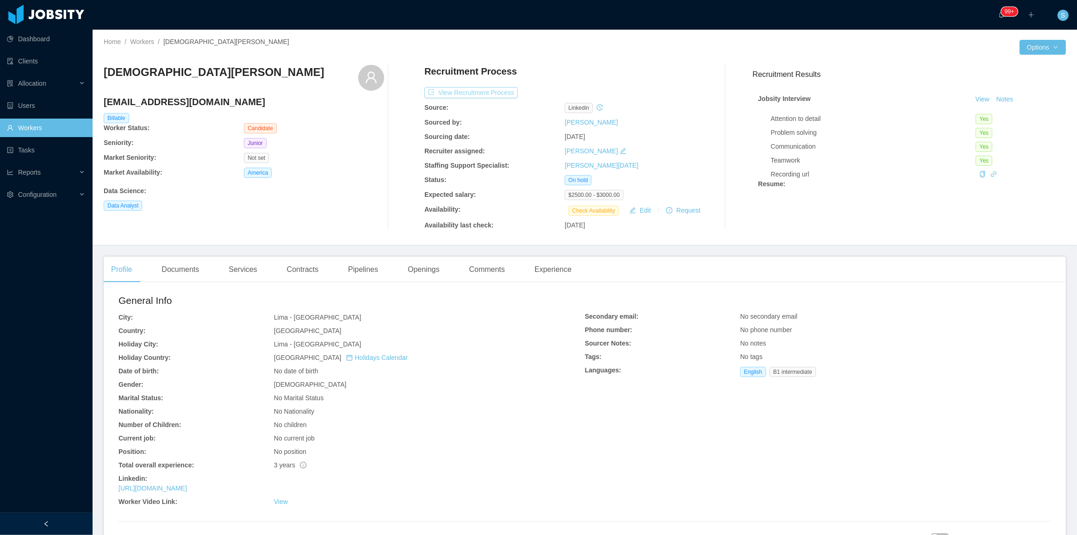
click at [490, 93] on button "View Recruitment Process" at bounding box center [472, 92] width 94 height 11
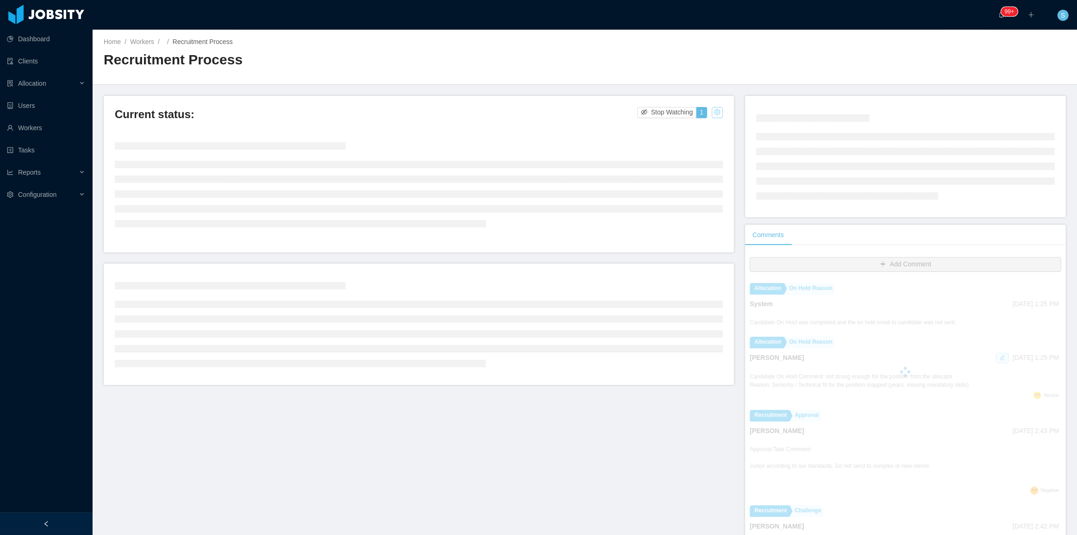
click at [713, 108] on button "button" at bounding box center [717, 112] width 11 height 11
click at [699, 140] on div "Change status" at bounding box center [694, 141] width 42 height 10
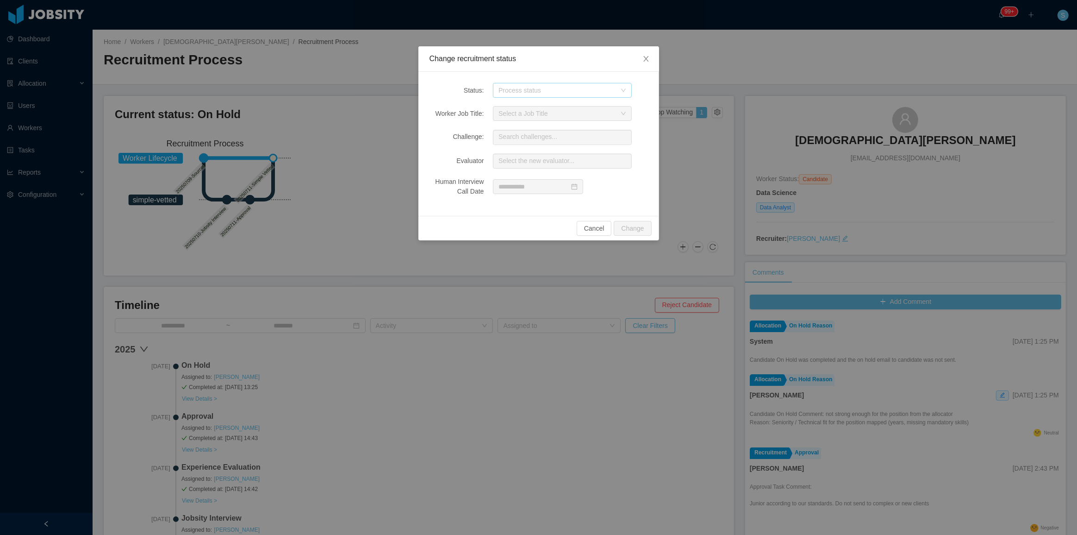
click at [554, 93] on div "Process status" at bounding box center [558, 90] width 118 height 9
click at [845, 219] on div "Change recruitment status Status: Process status Worker Job Title: Select a Job…" at bounding box center [538, 267] width 1077 height 535
click at [547, 96] on div "Process status" at bounding box center [560, 90] width 122 height 14
click at [637, 111] on div "Select a Job Title" at bounding box center [570, 113] width 155 height 15
click at [549, 94] on div "Process status" at bounding box center [558, 90] width 118 height 9
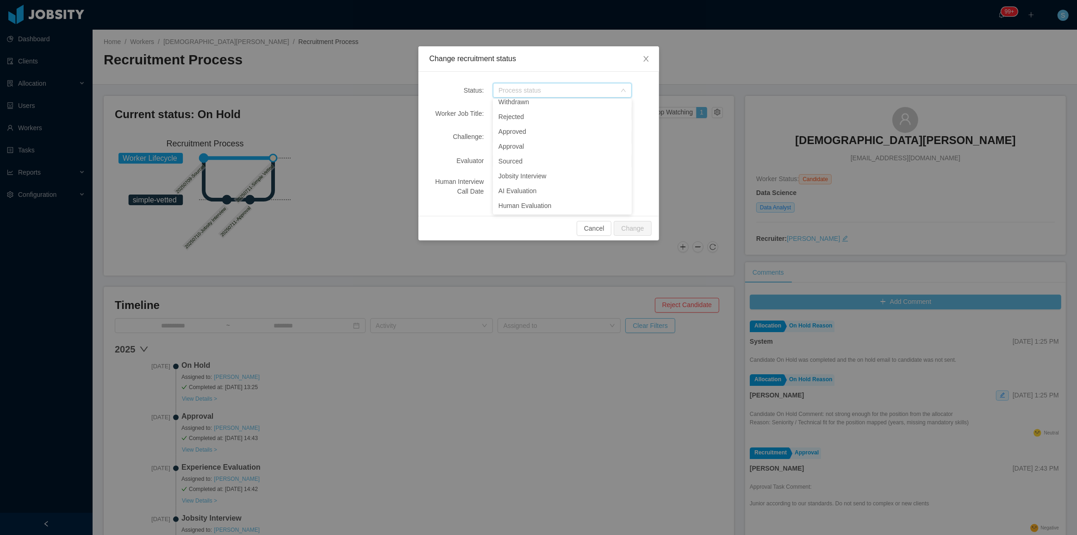
scroll to position [1, 0]
click at [570, 87] on div "Process status" at bounding box center [558, 90] width 118 height 9
click at [574, 88] on div "Process status" at bounding box center [558, 90] width 118 height 9
click at [324, 189] on div "Change recruitment status Status: Process status Worker Job Title: Select a Job…" at bounding box center [538, 267] width 1077 height 535
click at [318, 133] on div "Change recruitment status Status: Process status Worker Job Title: Select a Job…" at bounding box center [538, 267] width 1077 height 535
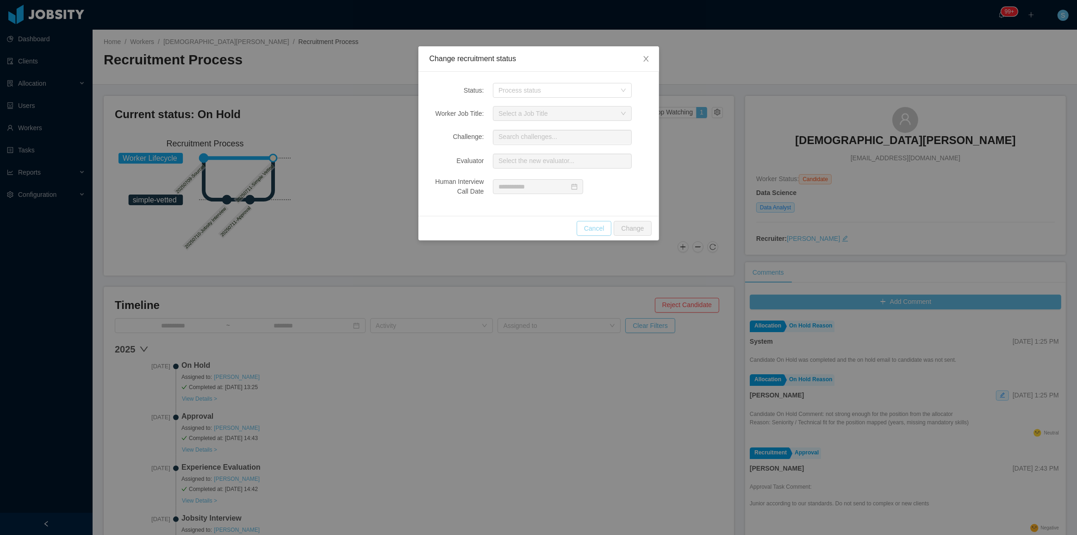
click at [595, 225] on button "Cancel" at bounding box center [594, 228] width 35 height 15
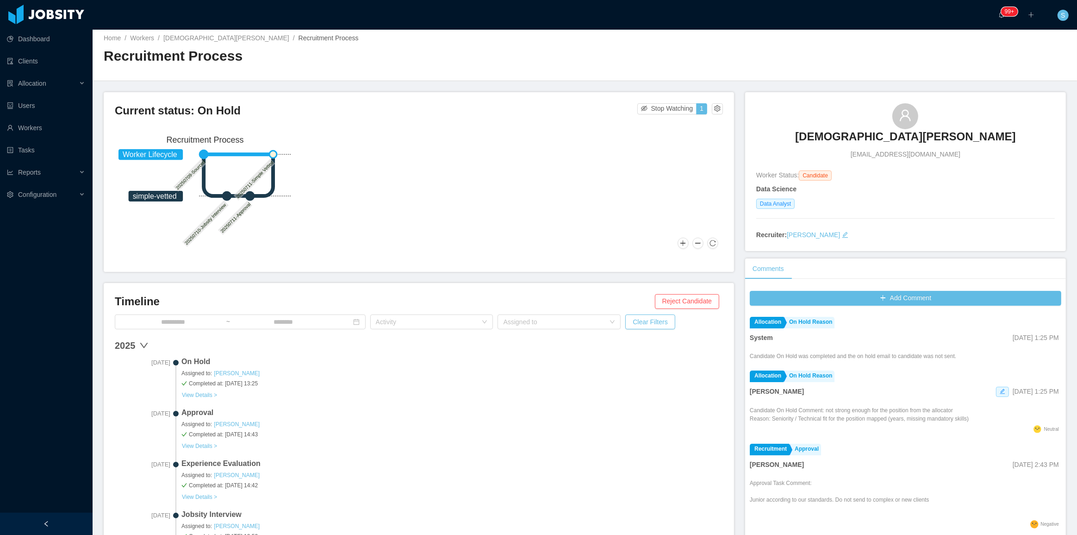
scroll to position [0, 0]
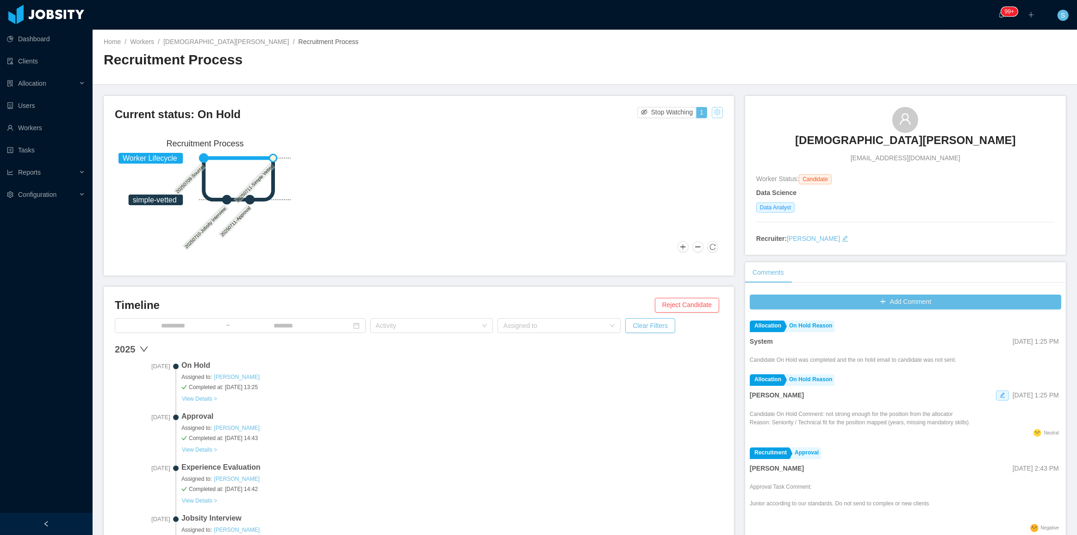
click at [714, 112] on button "button" at bounding box center [717, 112] width 11 height 11
click at [613, 154] on div "Worker Lifecycle simple-vetted 20250709-Sourced 20250710-Jobsity Interview 2025…" at bounding box center [419, 196] width 608 height 122
click at [712, 110] on button "button" at bounding box center [717, 112] width 11 height 11
click at [684, 144] on div "Change status" at bounding box center [694, 141] width 42 height 10
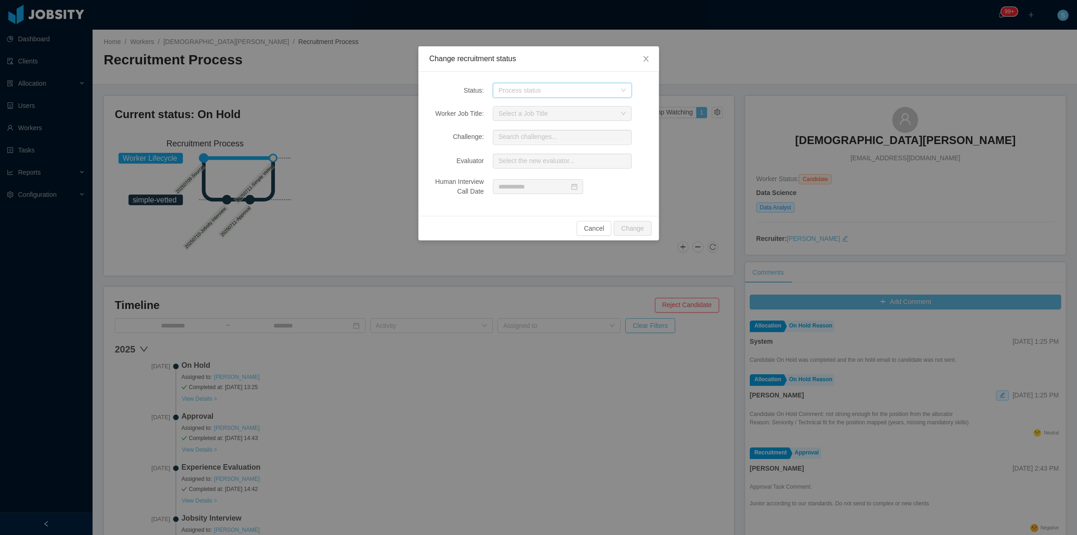
click at [558, 96] on div "Process status" at bounding box center [560, 90] width 122 height 14
click at [649, 62] on icon "icon: close" at bounding box center [646, 58] width 7 height 7
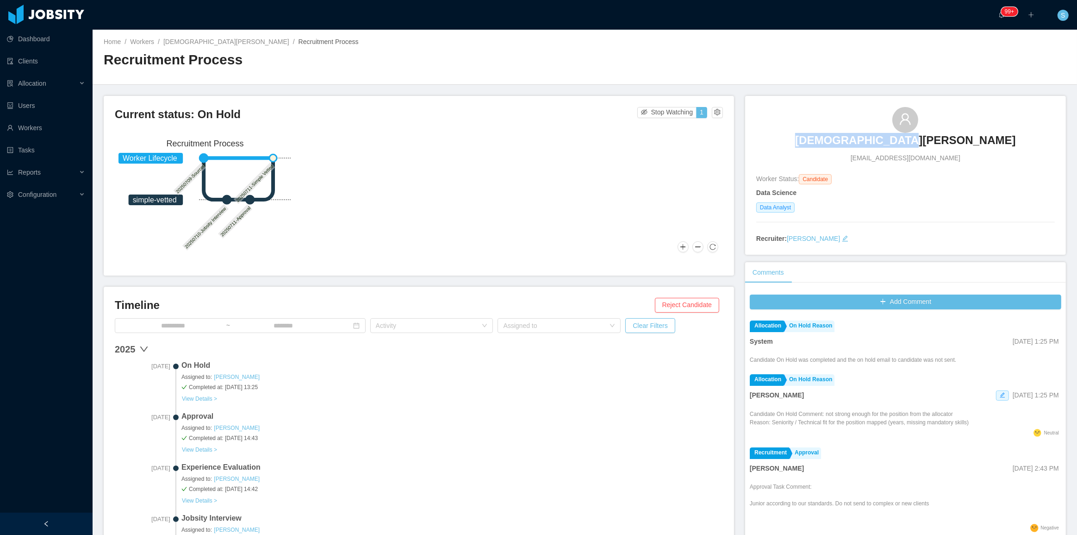
drag, startPoint x: 838, startPoint y: 113, endPoint x: 964, endPoint y: 138, distance: 128.3
click at [964, 138] on div "Christian Aguirre christianagbr@gmail.com" at bounding box center [906, 135] width 299 height 56
copy h3 "[DEMOGRAPHIC_DATA][PERSON_NAME]"
click at [716, 116] on button "button" at bounding box center [717, 112] width 11 height 11
click at [708, 144] on div "Change status" at bounding box center [694, 141] width 42 height 10
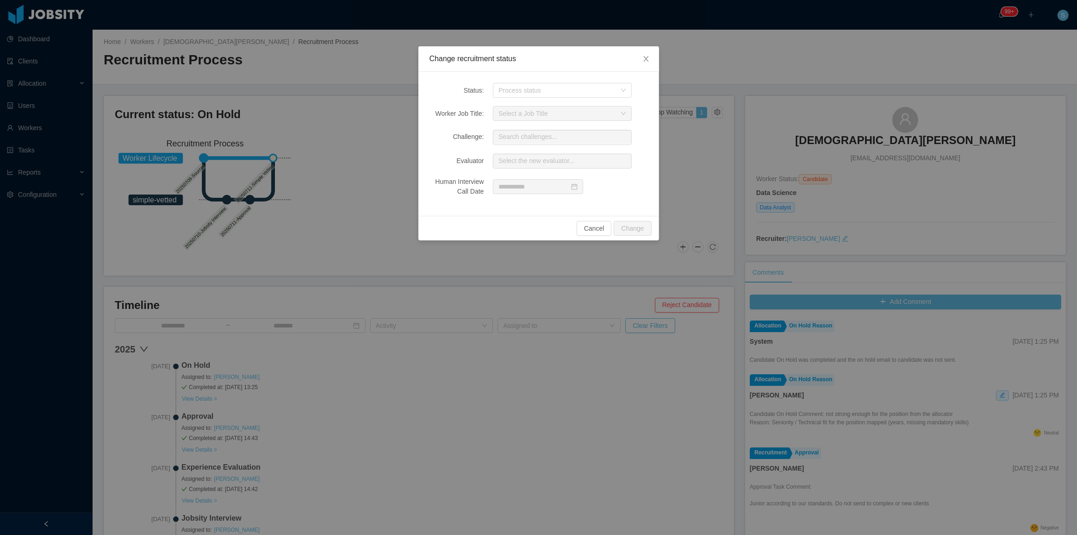
click at [576, 102] on div "Status: Process status Worker Job Title: Select a Job Title Challenge: Search c…" at bounding box center [539, 144] width 241 height 144
click at [583, 89] on div "Process status" at bounding box center [558, 90] width 118 height 9
click at [673, 165] on div "Change recruitment status Status: Process status Worker Job Title: Select a Job…" at bounding box center [538, 267] width 1077 height 535
click at [650, 55] on span "Close" at bounding box center [646, 59] width 26 height 26
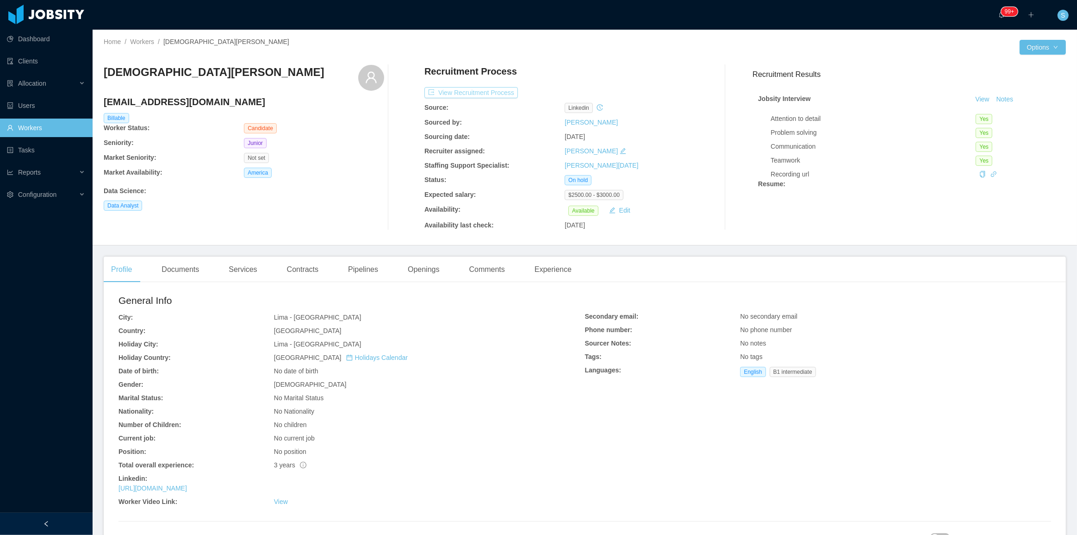
click at [495, 95] on button "View Recruitment Process" at bounding box center [472, 92] width 94 height 11
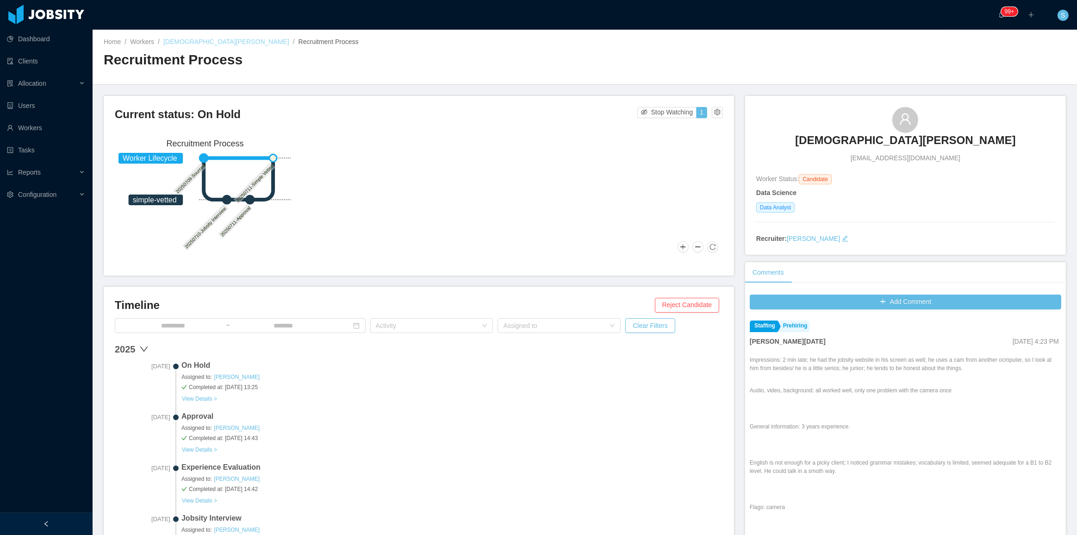
click at [207, 43] on link "[DEMOGRAPHIC_DATA][PERSON_NAME]" at bounding box center [226, 41] width 126 height 7
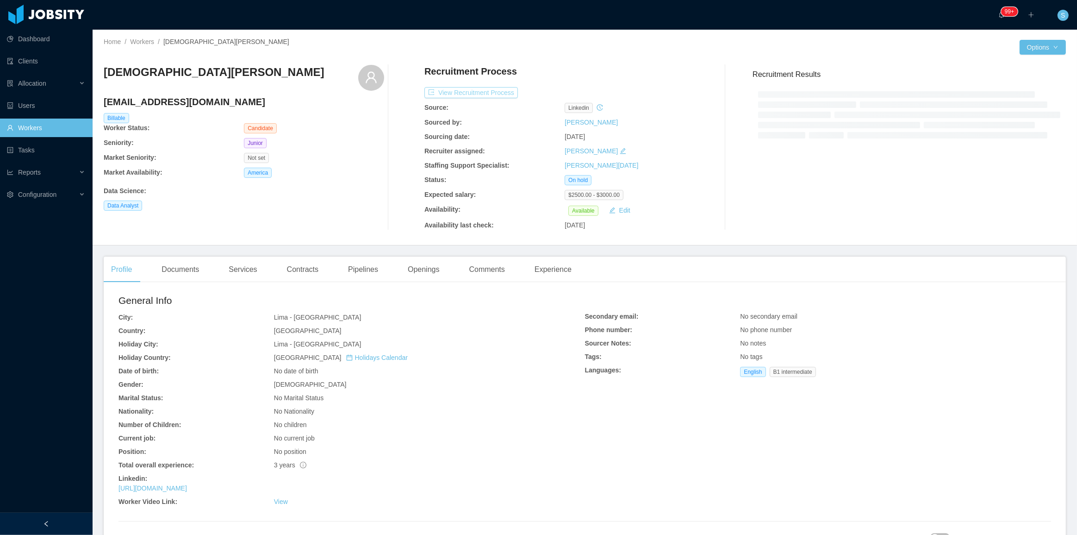
click at [489, 92] on button "View Recruitment Process" at bounding box center [472, 92] width 94 height 11
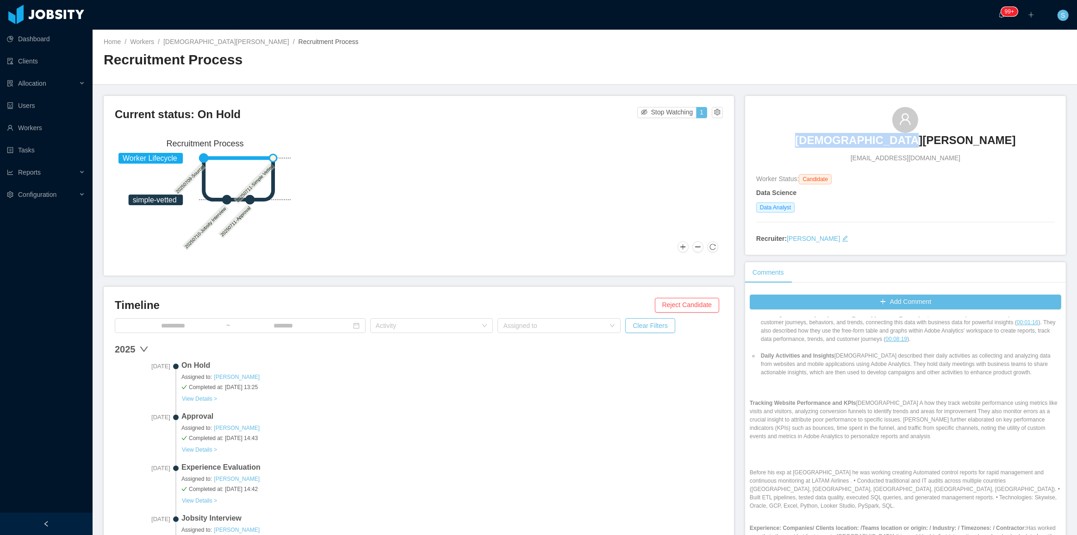
drag, startPoint x: 836, startPoint y: 135, endPoint x: 950, endPoint y: 145, distance: 114.8
click at [950, 145] on div "Christian Aguirre christianagbr@gmail.com" at bounding box center [906, 135] width 299 height 56
copy h3 "[DEMOGRAPHIC_DATA][PERSON_NAME]"
click at [837, 130] on div "Christian Aguirre christianagbr@gmail.com" at bounding box center [906, 135] width 299 height 56
drag, startPoint x: 837, startPoint y: 130, endPoint x: 961, endPoint y: 143, distance: 124.3
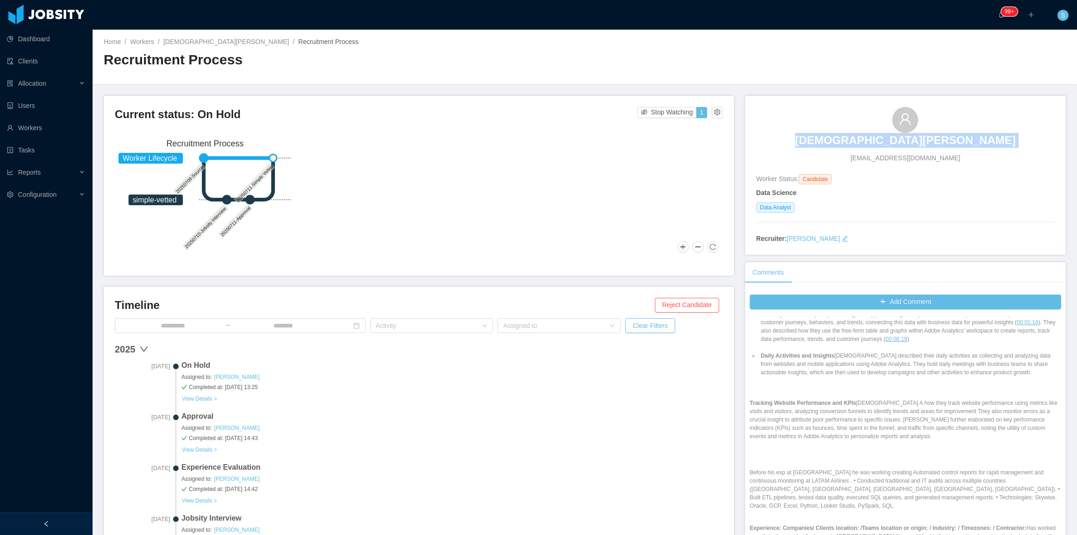
click at [961, 143] on div "Christian Aguirre christianagbr@gmail.com" at bounding box center [906, 135] width 299 height 56
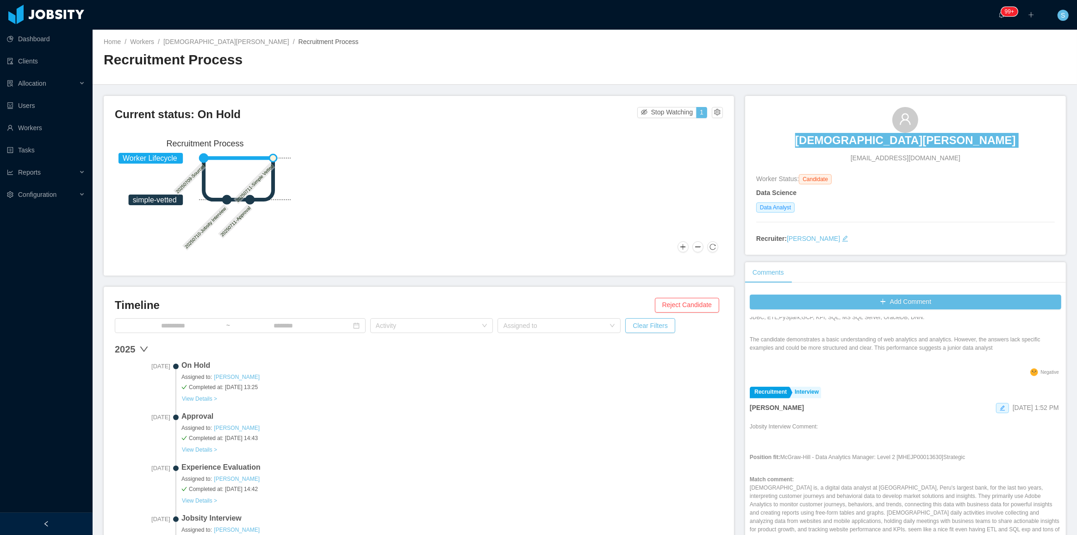
scroll to position [962, 0]
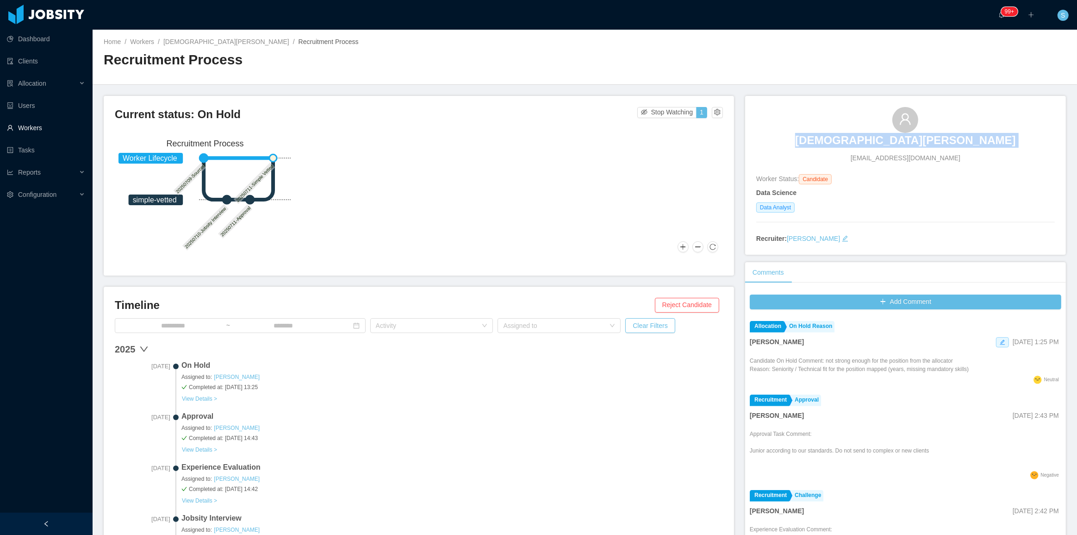
click at [34, 125] on link "Workers" at bounding box center [46, 128] width 78 height 19
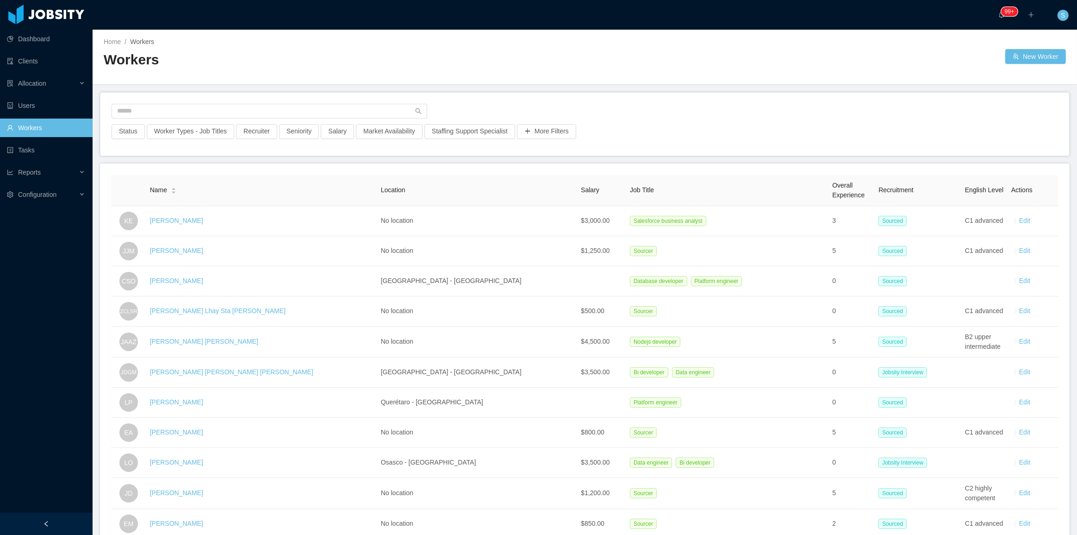
click at [267, 98] on div "Status Worker Types - Job Titles Recruiter Seniority Salary Market Availability…" at bounding box center [584, 124] width 969 height 63
click at [270, 108] on input "text" at bounding box center [270, 111] width 316 height 15
paste input "**********"
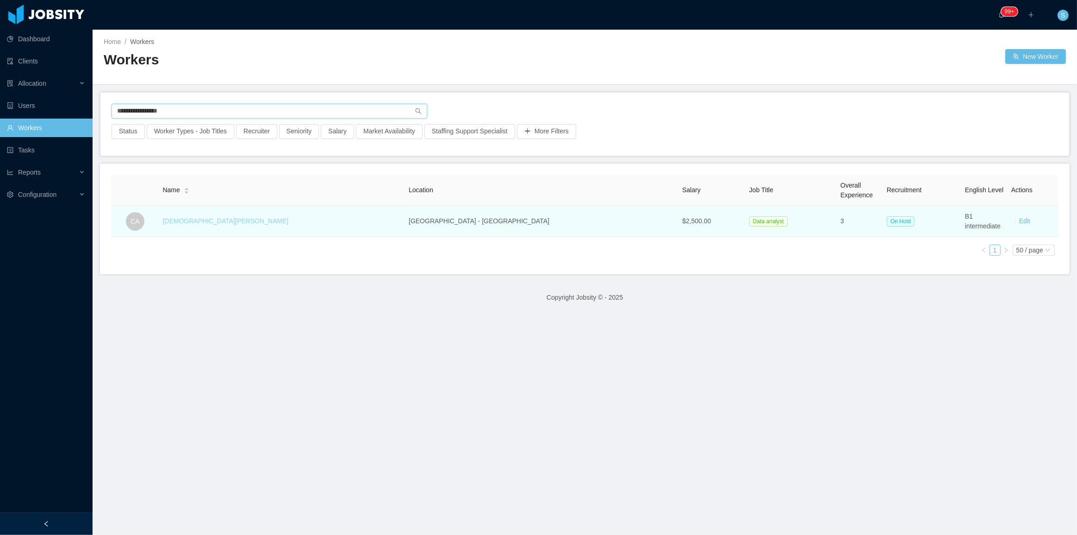
type input "**********"
click at [235, 225] on link "[DEMOGRAPHIC_DATA][PERSON_NAME]" at bounding box center [226, 220] width 126 height 7
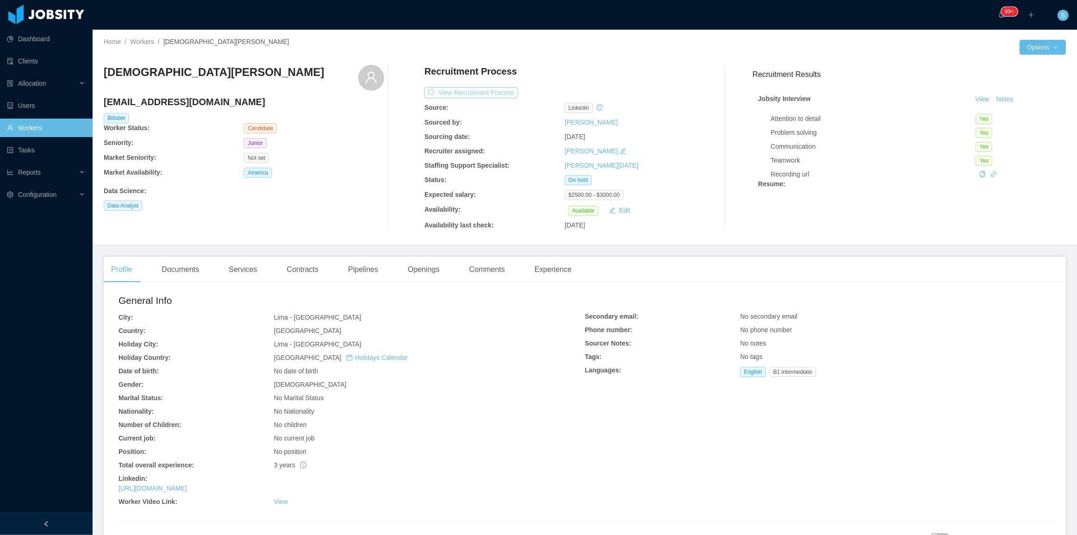
click at [481, 95] on button "View Recruitment Process" at bounding box center [472, 92] width 94 height 11
